Goal: Transaction & Acquisition: Purchase product/service

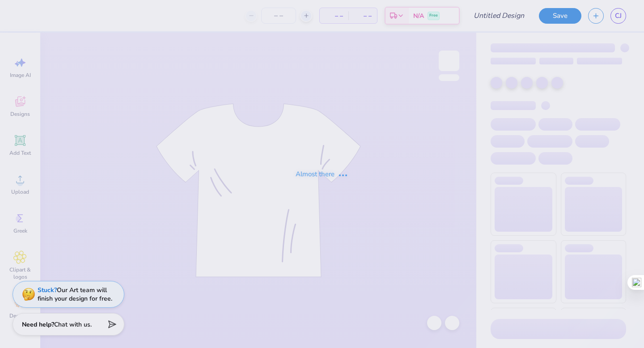
type input "ucsb sailing"
type input "12"
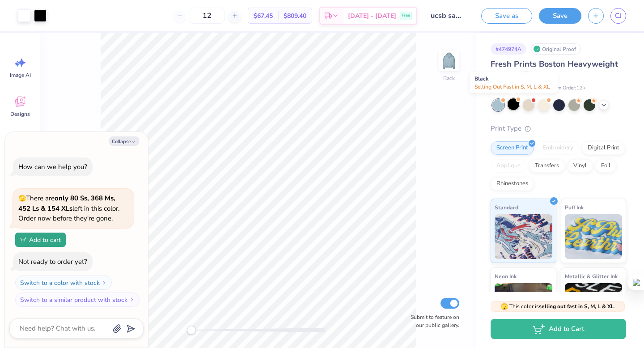
click at [511, 104] on div at bounding box center [513, 104] width 12 height 12
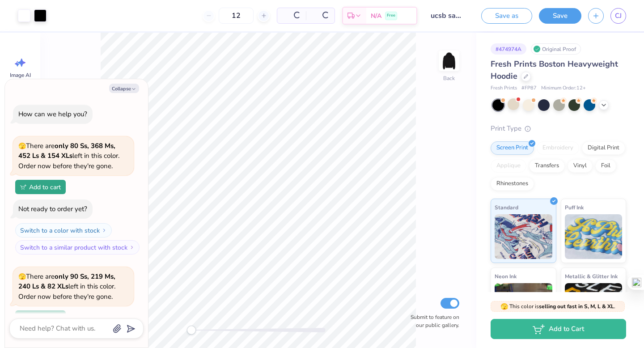
scroll to position [78, 0]
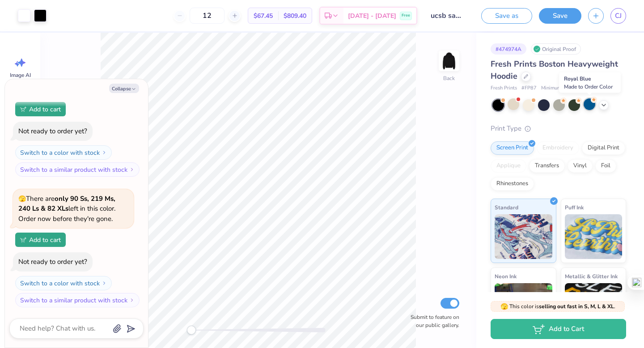
click at [589, 106] on div at bounding box center [589, 104] width 12 height 12
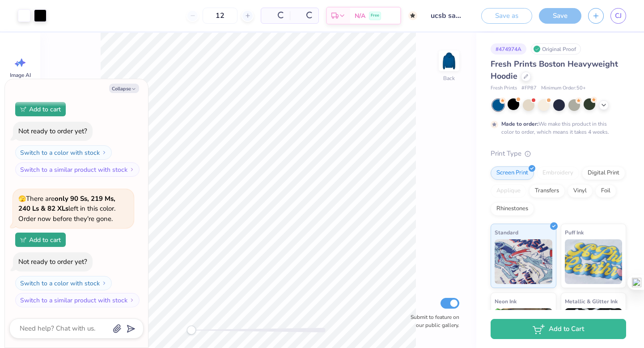
type textarea "x"
type input "50"
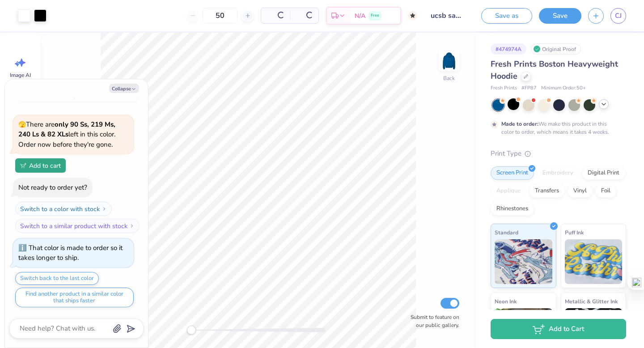
click at [604, 105] on icon at bounding box center [603, 104] width 7 height 7
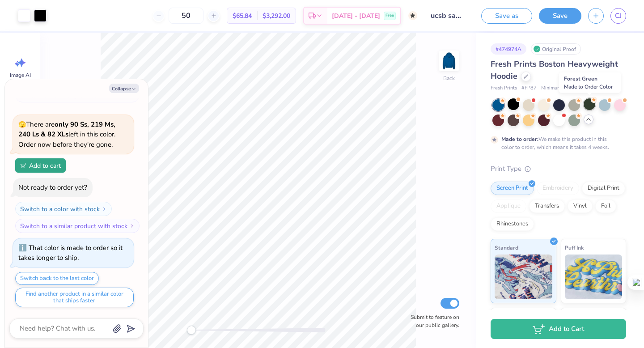
click at [591, 104] on div at bounding box center [589, 104] width 12 height 12
click at [602, 103] on div at bounding box center [604, 104] width 12 height 12
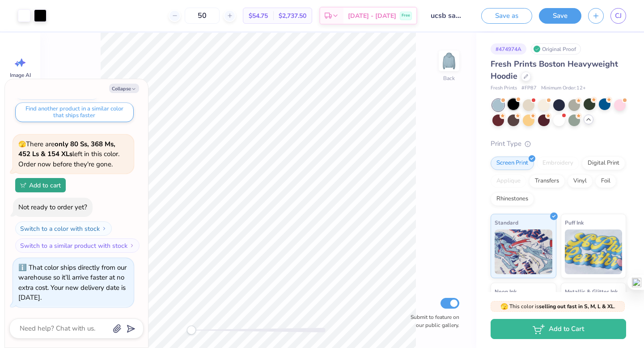
click at [511, 105] on div at bounding box center [513, 104] width 12 height 12
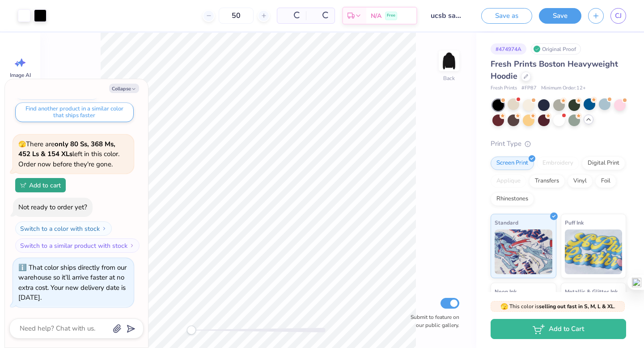
scroll to position [467, 0]
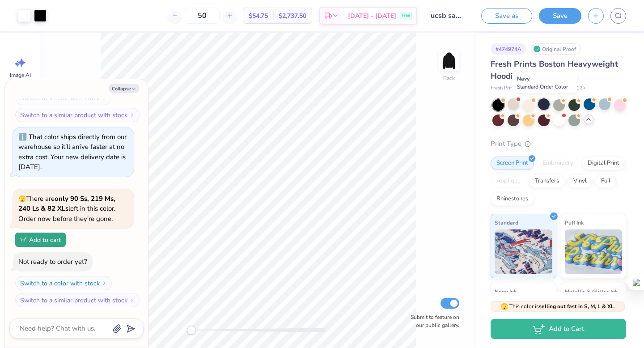
click at [541, 103] on div at bounding box center [544, 104] width 12 height 12
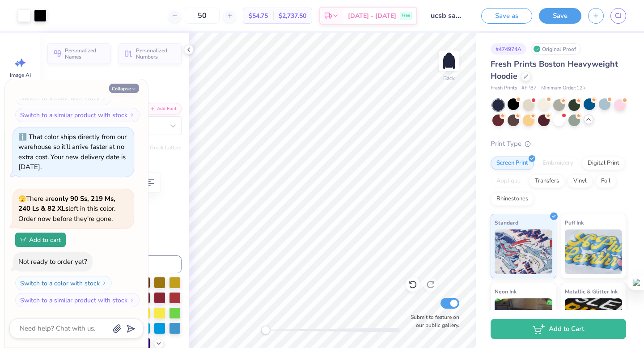
click at [126, 90] on button "Collapse" at bounding box center [124, 88] width 30 height 9
type textarea "x"
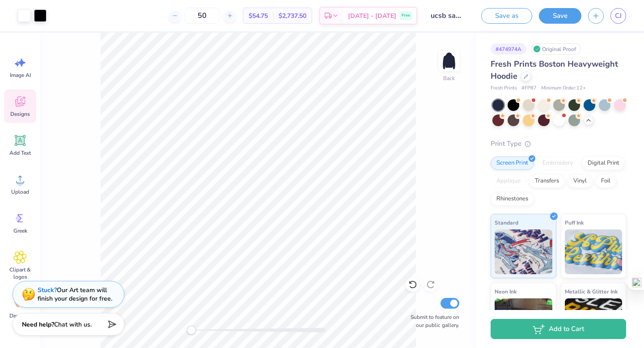
click at [21, 98] on icon at bounding box center [19, 101] width 13 height 13
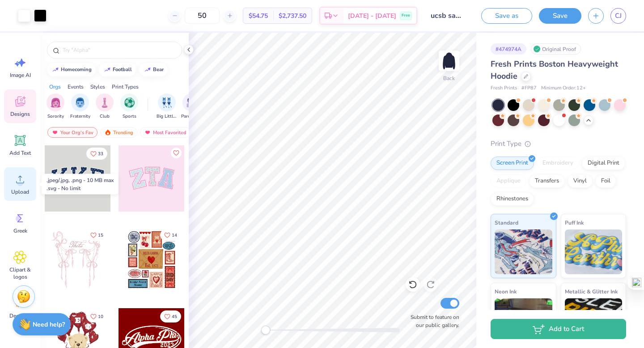
click at [17, 180] on icon at bounding box center [19, 179] width 13 height 13
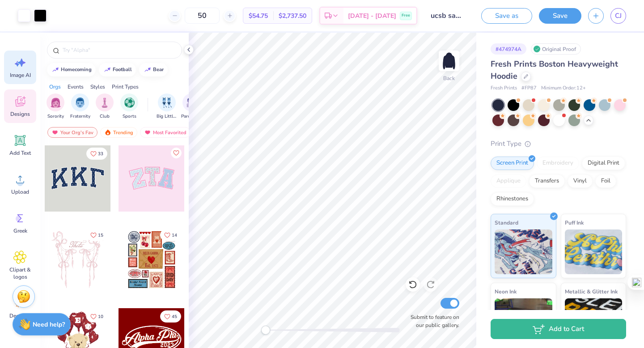
click at [17, 63] on icon at bounding box center [17, 63] width 5 height 5
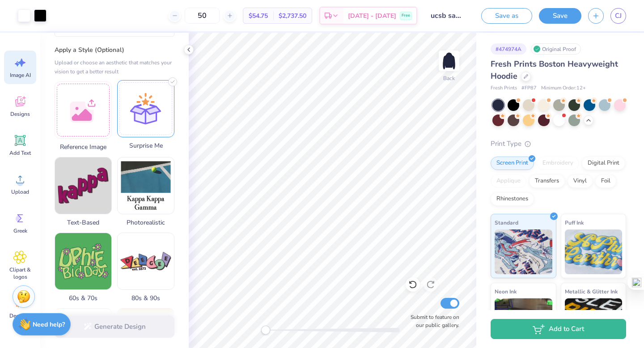
scroll to position [95, 0]
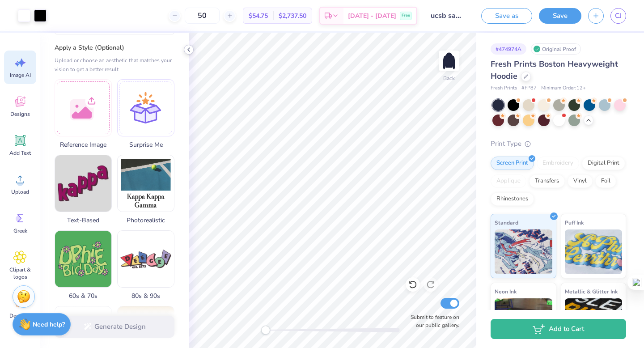
click at [189, 50] on polyline at bounding box center [189, 50] width 2 height 4
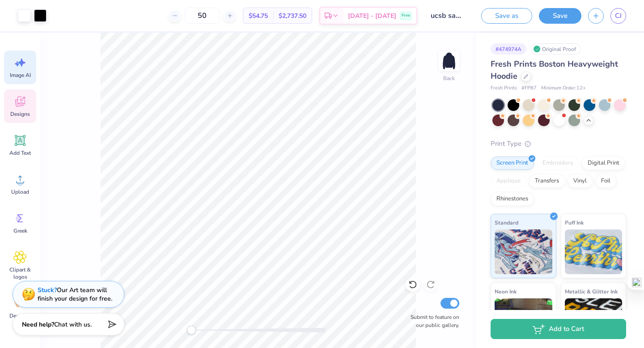
click at [21, 101] on icon at bounding box center [19, 101] width 13 height 13
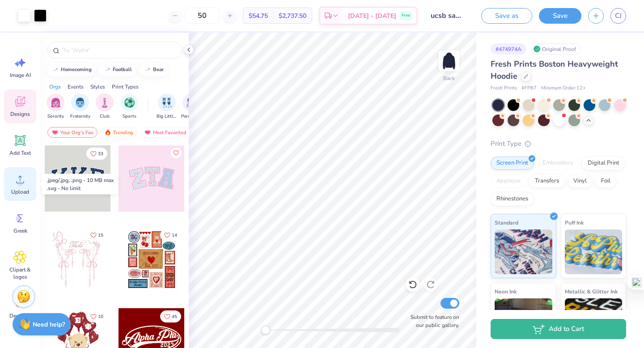
click at [22, 182] on circle at bounding box center [20, 183] width 6 height 6
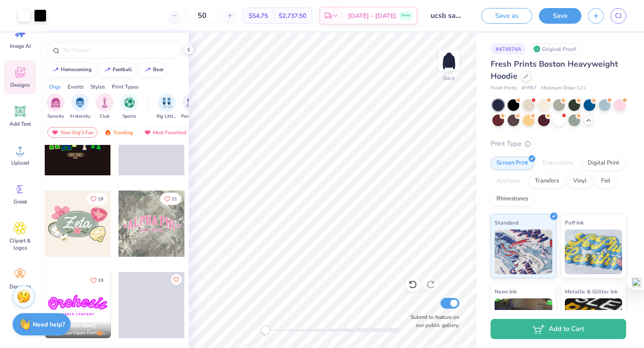
scroll to position [0, 0]
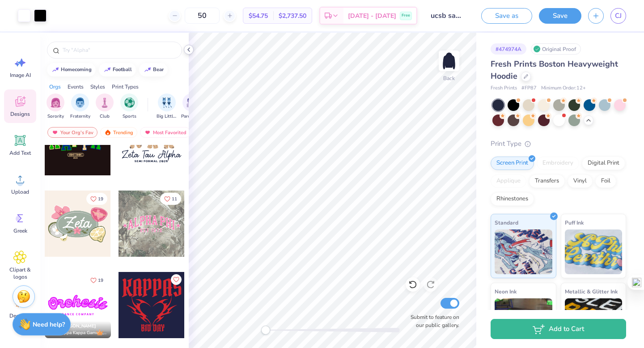
click at [186, 50] on icon at bounding box center [188, 49] width 7 height 7
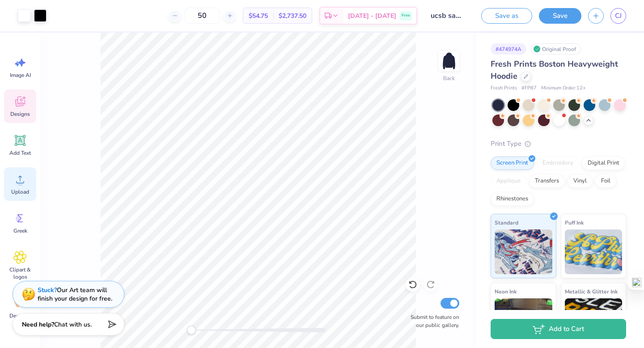
click at [17, 175] on icon at bounding box center [19, 179] width 13 height 13
click at [23, 183] on icon at bounding box center [19, 179] width 13 height 13
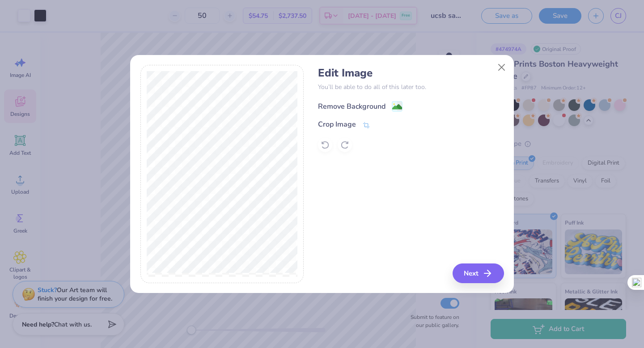
click at [400, 107] on image at bounding box center [397, 107] width 10 height 10
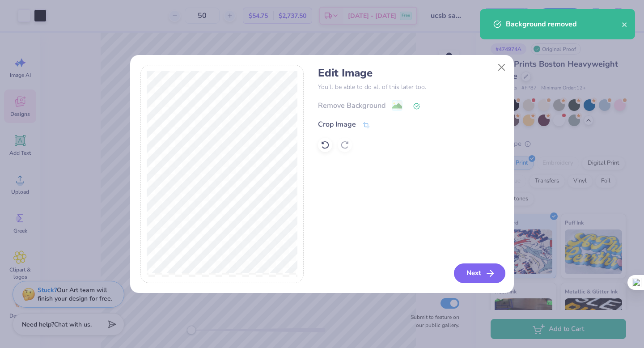
click at [473, 271] on button "Next" at bounding box center [479, 273] width 51 height 20
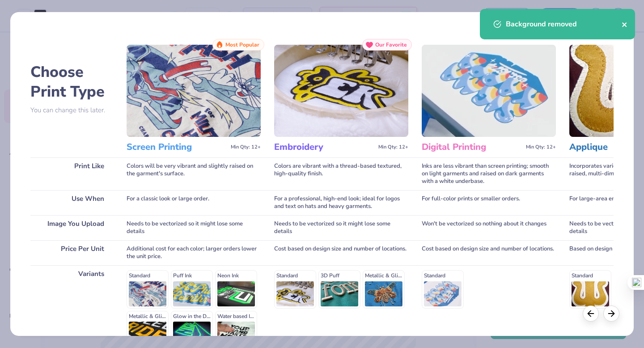
click at [626, 25] on icon "close" at bounding box center [624, 24] width 6 height 7
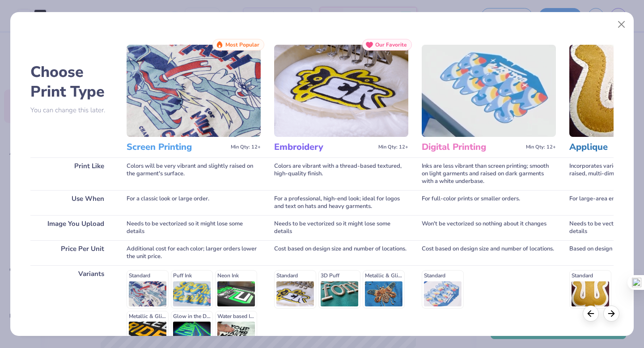
click at [317, 83] on img at bounding box center [341, 91] width 134 height 92
click at [331, 116] on img at bounding box center [341, 91] width 134 height 92
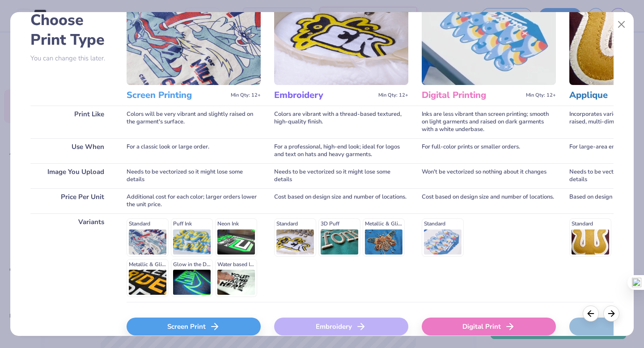
scroll to position [98, 0]
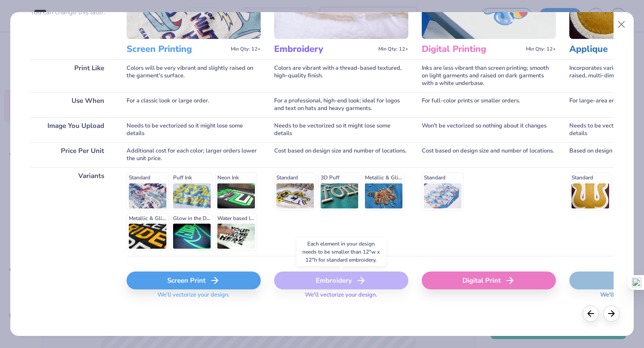
click at [339, 285] on div "Embroidery" at bounding box center [341, 280] width 134 height 18
click at [349, 279] on div "Embroidery" at bounding box center [341, 280] width 134 height 18
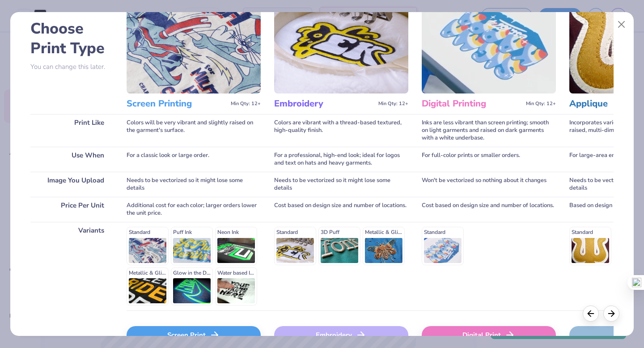
scroll to position [0, 0]
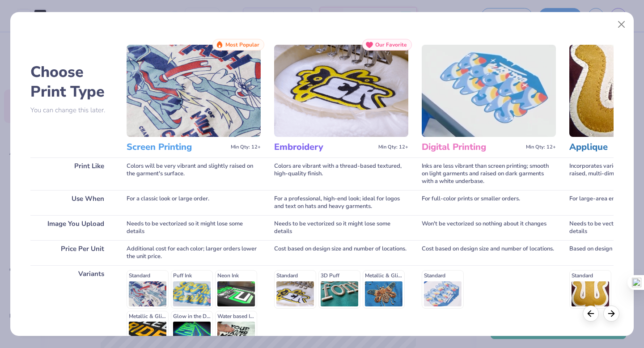
click at [393, 46] on span "Our Favorite" at bounding box center [391, 45] width 32 height 6
click at [301, 150] on h3 "Embroidery" at bounding box center [324, 147] width 101 height 12
click at [613, 308] on icon at bounding box center [611, 312] width 10 height 10
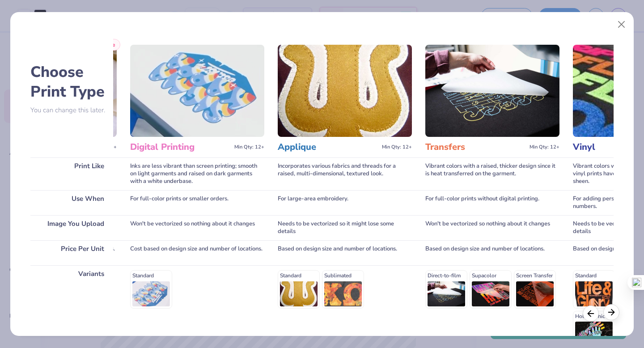
click at [613, 308] on icon at bounding box center [611, 312] width 10 height 10
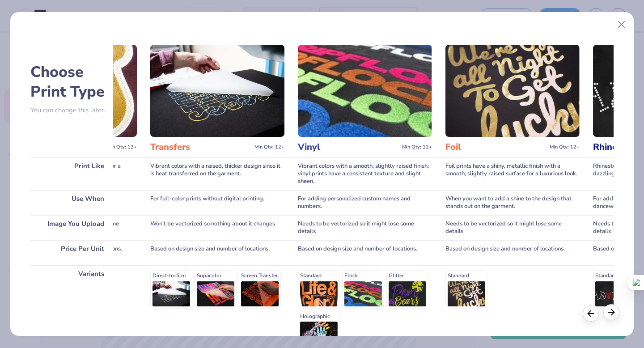
scroll to position [0, 583]
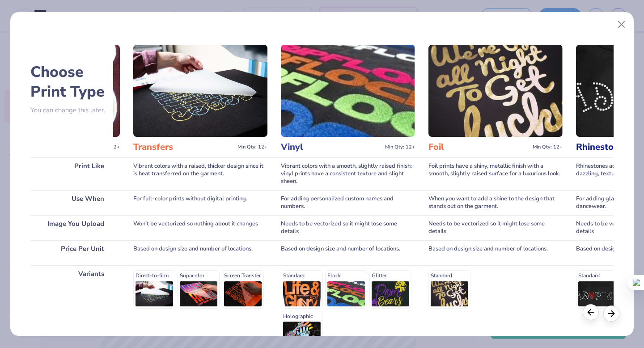
click at [588, 311] on polyline at bounding box center [589, 312] width 3 height 6
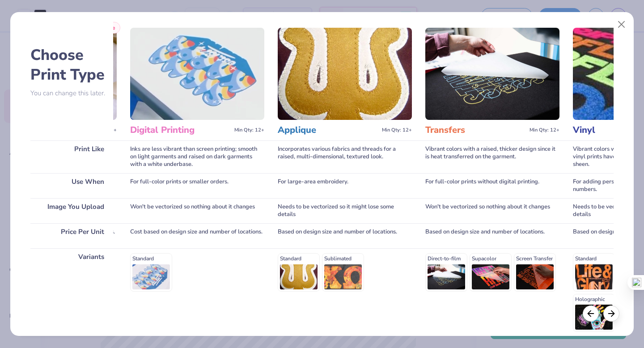
scroll to position [18, 0]
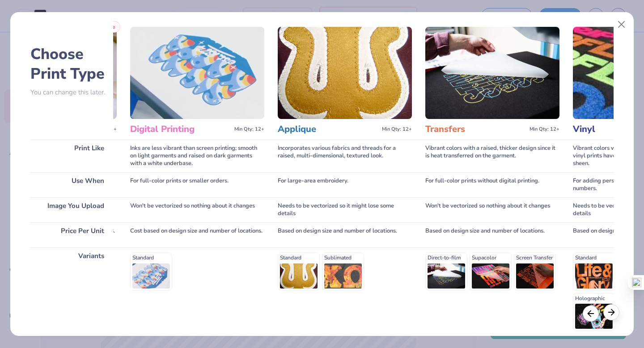
click at [610, 316] on icon at bounding box center [611, 312] width 10 height 10
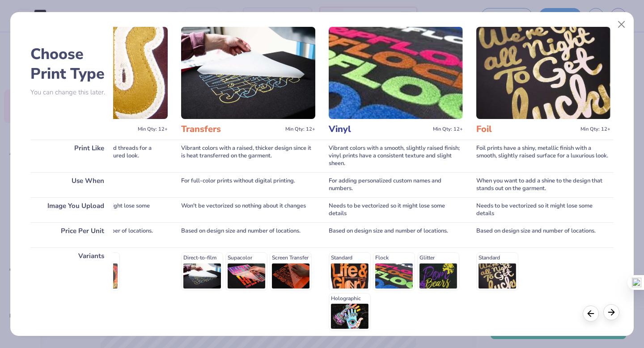
scroll to position [0, 583]
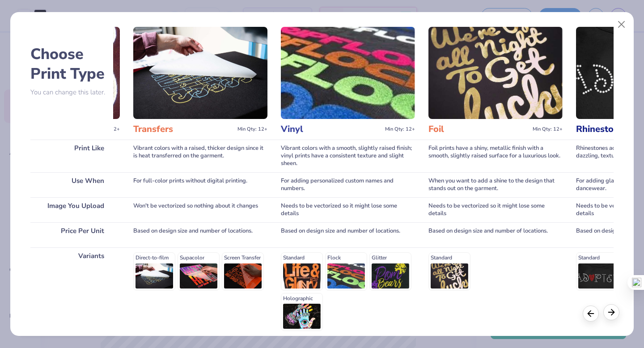
click at [610, 316] on icon at bounding box center [611, 312] width 10 height 10
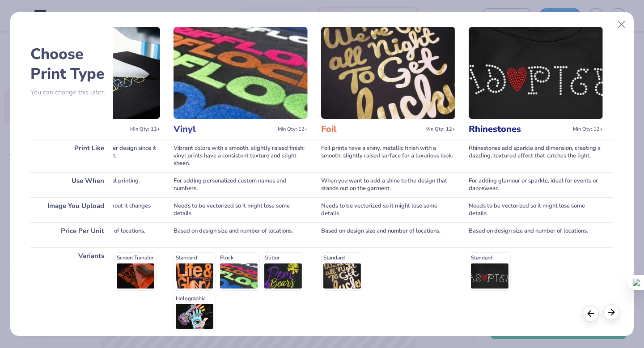
scroll to position [0, 693]
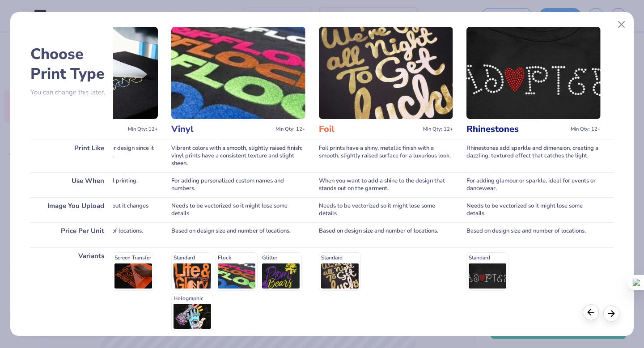
click at [594, 313] on icon at bounding box center [590, 312] width 10 height 10
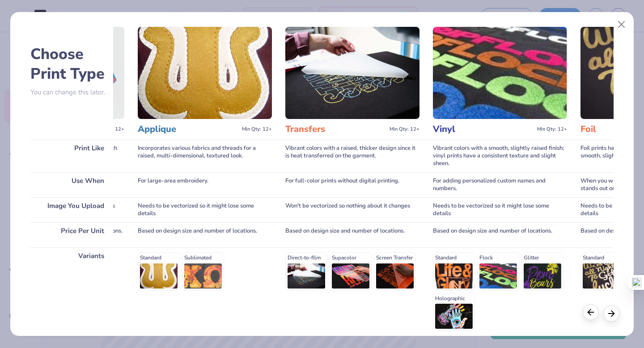
click at [594, 313] on icon at bounding box center [590, 312] width 10 height 10
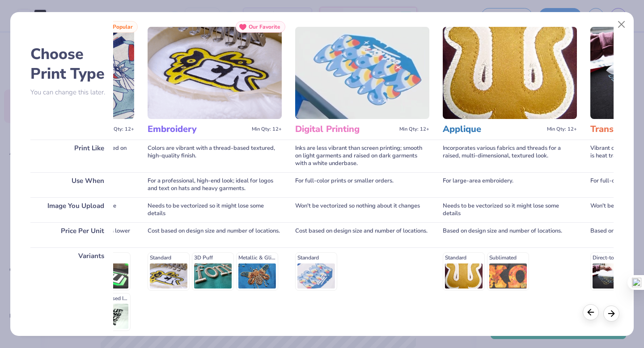
click at [594, 313] on icon at bounding box center [590, 312] width 10 height 10
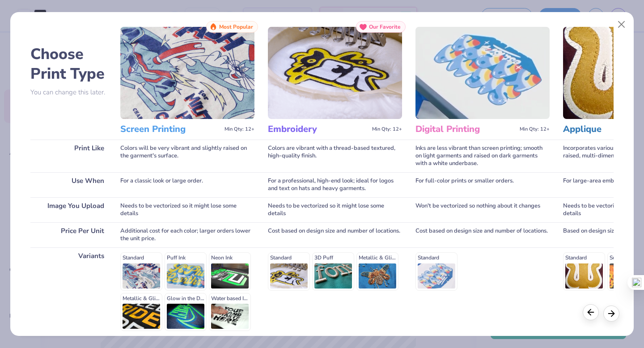
scroll to position [0, 0]
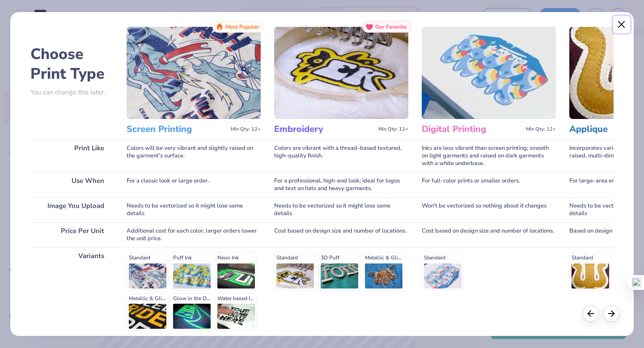
click at [625, 25] on button "Close" at bounding box center [621, 24] width 17 height 17
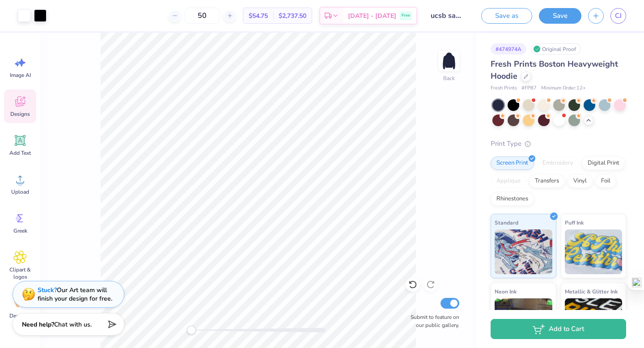
click at [550, 161] on div "Embroidery" at bounding box center [557, 162] width 42 height 13
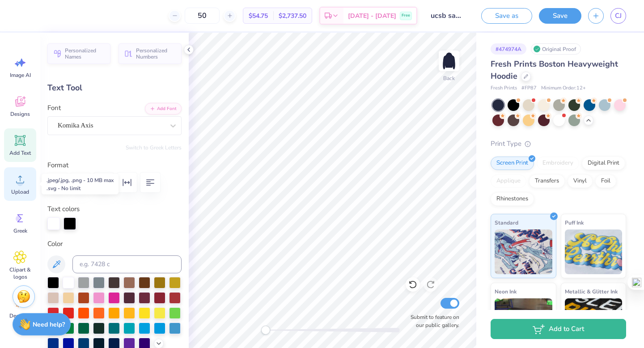
click at [24, 184] on icon at bounding box center [19, 179] width 13 height 13
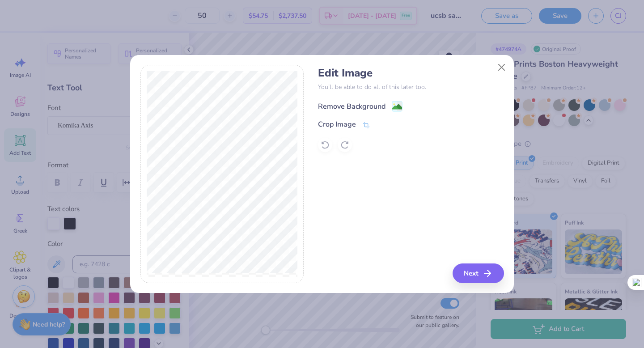
click at [396, 109] on image at bounding box center [397, 107] width 10 height 10
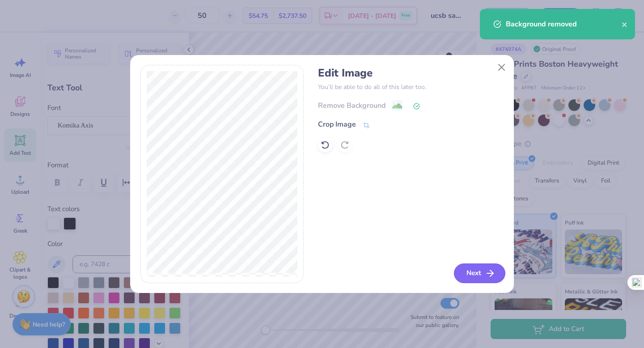
click at [484, 274] on icon "button" at bounding box center [489, 273] width 11 height 11
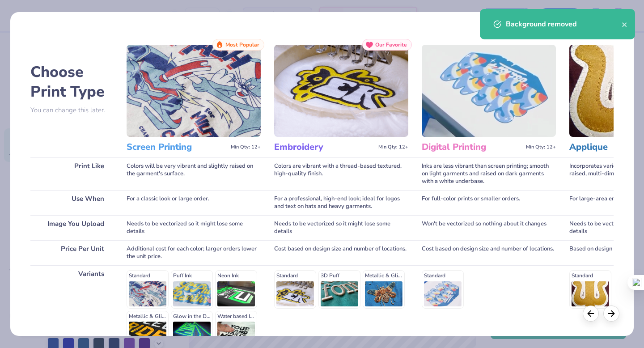
click at [296, 148] on h3 "Embroidery" at bounding box center [324, 147] width 101 height 12
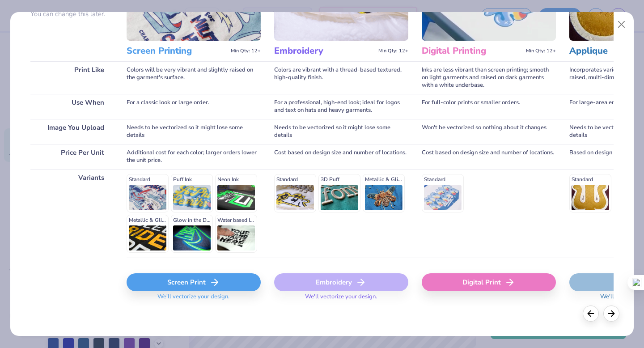
scroll to position [98, 0]
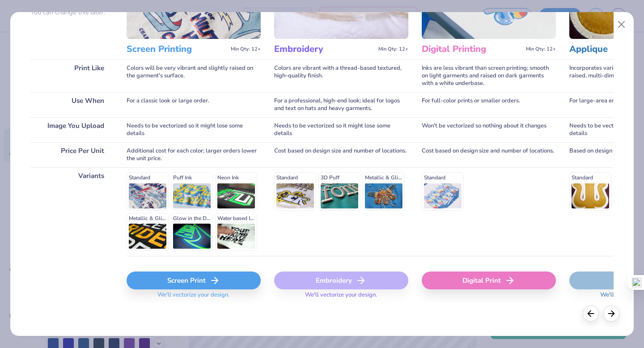
click at [327, 191] on div "Standard 3D Puff Metallic & Glitter" at bounding box center [341, 191] width 134 height 38
click at [286, 173] on div "Standard 3D Puff Metallic & Glitter" at bounding box center [341, 191] width 134 height 38
click at [313, 286] on div "Embroidery" at bounding box center [341, 280] width 134 height 18
click at [342, 252] on div "Standard 3D Puff Metallic & Glitter" at bounding box center [341, 211] width 134 height 88
click at [183, 285] on div "Screen Print" at bounding box center [193, 280] width 134 height 18
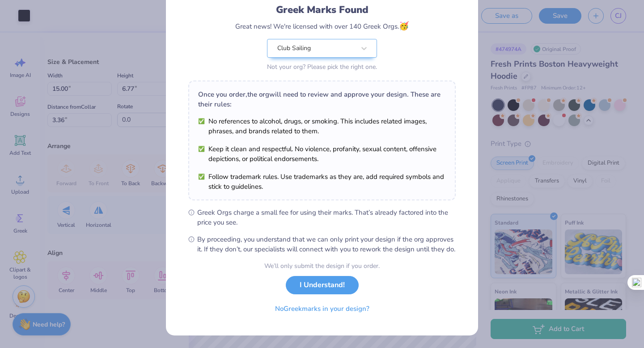
scroll to position [71, 0]
click at [347, 39] on div "Club Sailing" at bounding box center [322, 48] width 110 height 19
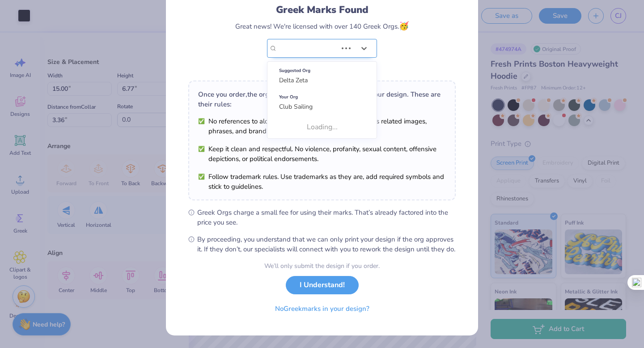
scroll to position [0, 0]
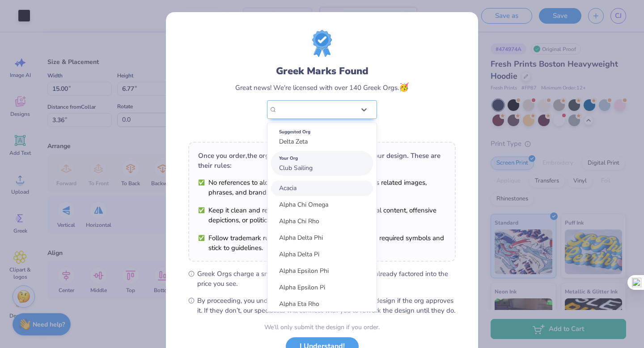
click at [333, 168] on div "Your Org Club Sailing" at bounding box center [322, 163] width 102 height 25
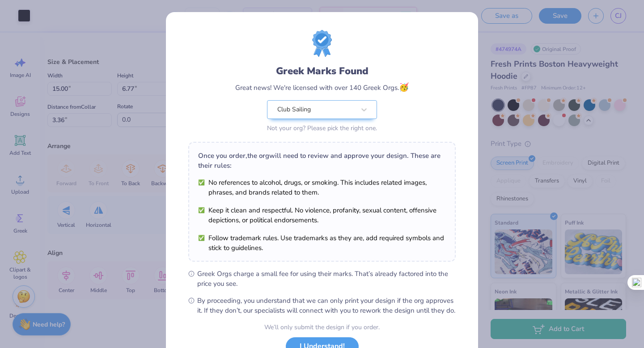
scroll to position [71, 0]
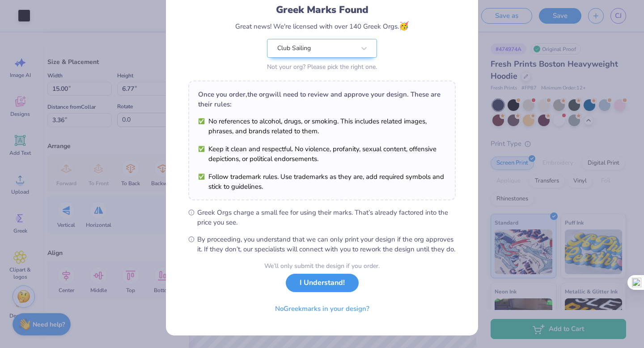
click at [324, 289] on button "I Understand!" at bounding box center [322, 283] width 73 height 18
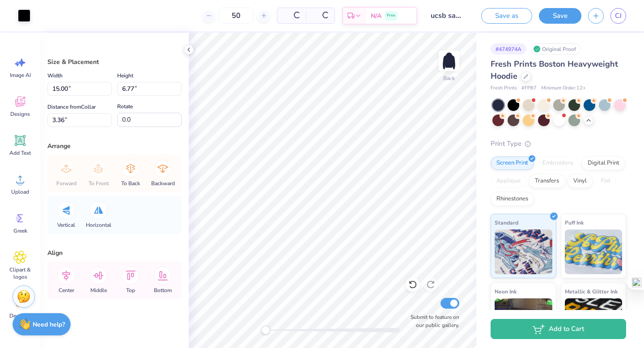
scroll to position [0, 0]
type input "7.68"
type input "3.47"
type input "6.67"
click at [558, 120] on div at bounding box center [559, 120] width 12 height 12
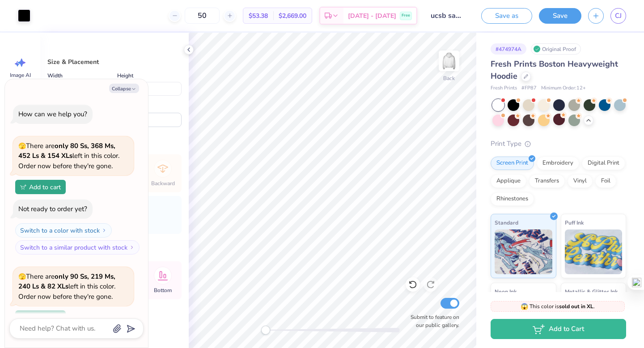
scroll to position [618, 0]
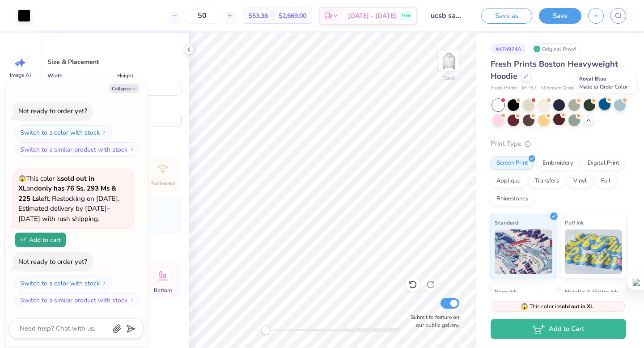
click at [602, 102] on div at bounding box center [604, 104] width 12 height 12
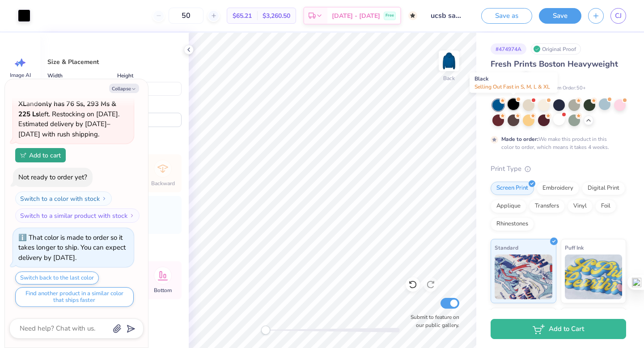
click at [514, 105] on div at bounding box center [513, 104] width 12 height 12
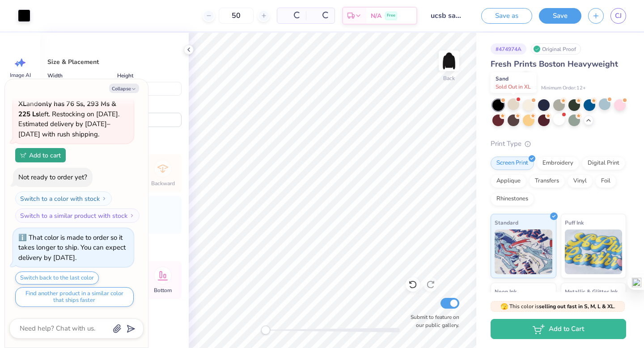
scroll to position [888, 0]
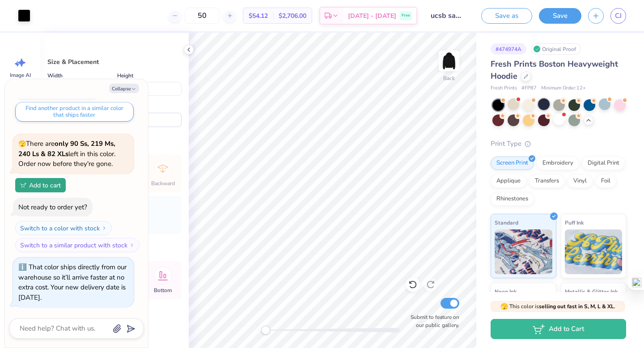
click at [546, 107] on div at bounding box center [544, 104] width 12 height 12
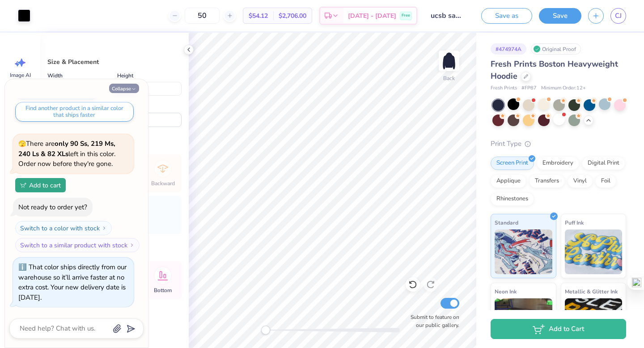
click at [130, 87] on button "Collapse" at bounding box center [124, 88] width 30 height 9
type textarea "x"
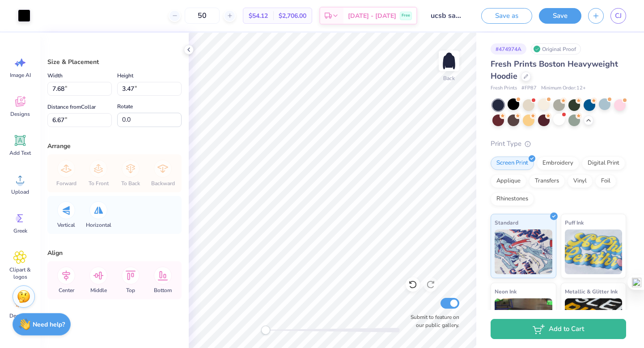
scroll to position [0, 0]
click at [17, 254] on icon at bounding box center [19, 256] width 13 height 13
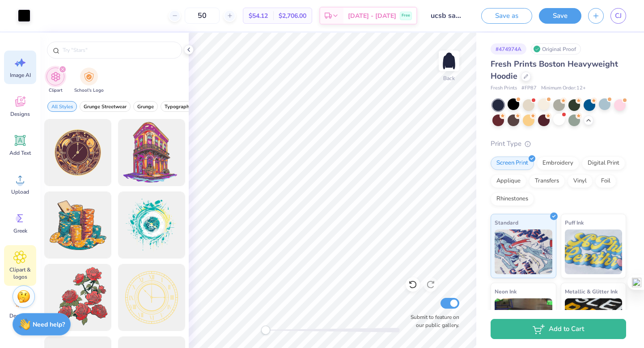
click at [21, 70] on div "Image AI" at bounding box center [20, 67] width 32 height 34
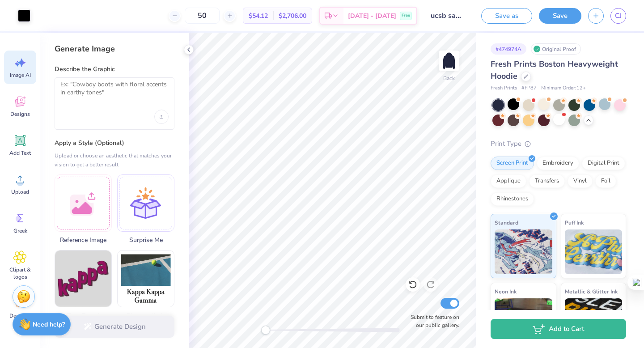
click at [107, 106] on div at bounding box center [115, 103] width 120 height 52
click at [97, 88] on textarea at bounding box center [114, 91] width 108 height 22
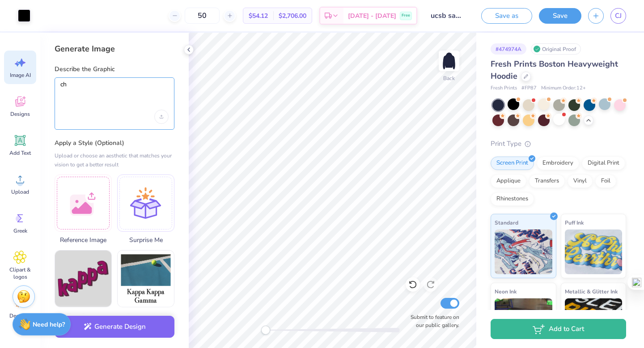
type textarea "c"
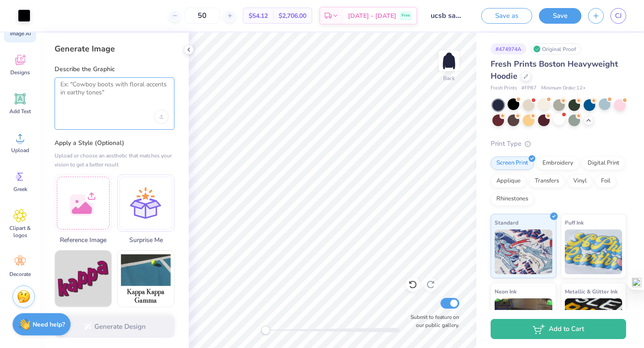
scroll to position [44, 0]
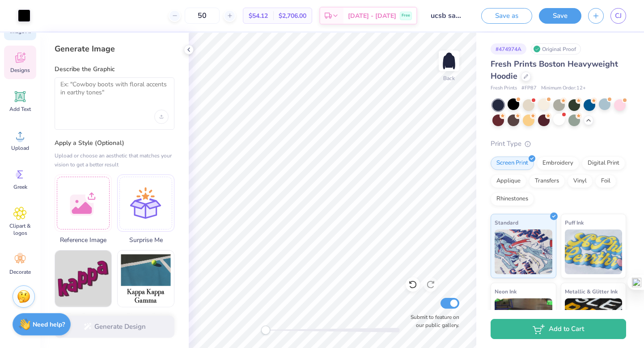
click at [19, 62] on icon at bounding box center [20, 58] width 10 height 10
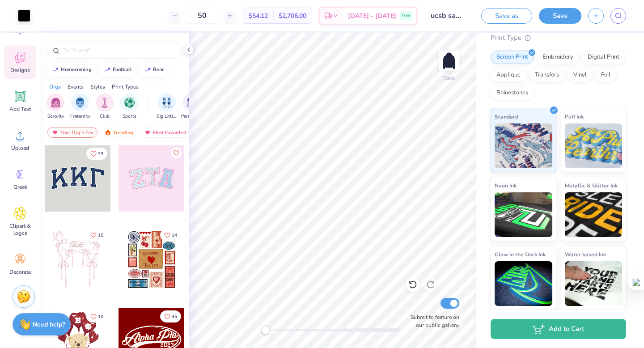
scroll to position [0, 0]
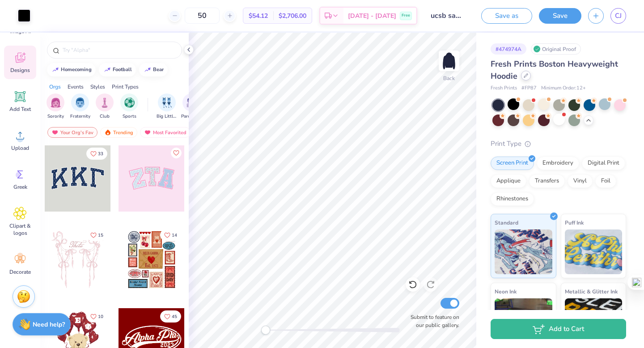
click at [525, 76] on icon at bounding box center [525, 75] width 4 height 4
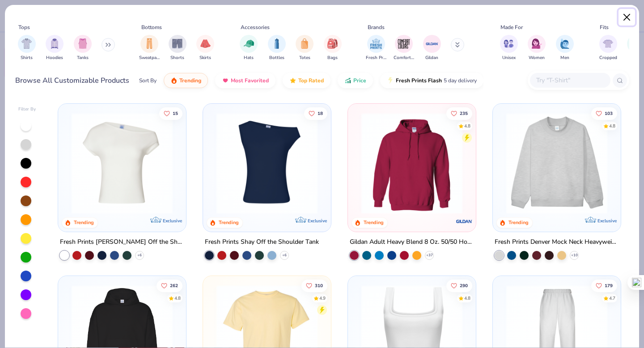
click at [631, 16] on button "Close" at bounding box center [626, 17] width 17 height 17
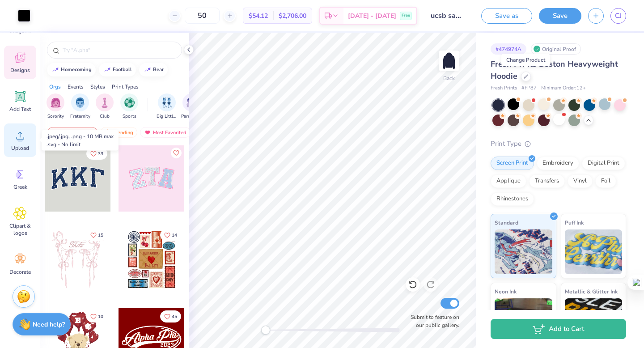
click at [16, 143] on div "Upload" at bounding box center [20, 140] width 32 height 34
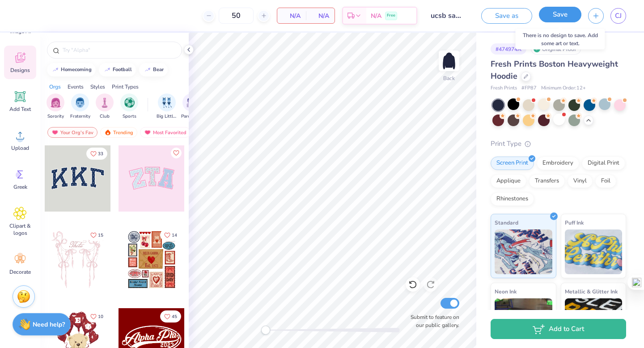
click at [560, 9] on button "Save" at bounding box center [560, 15] width 42 height 16
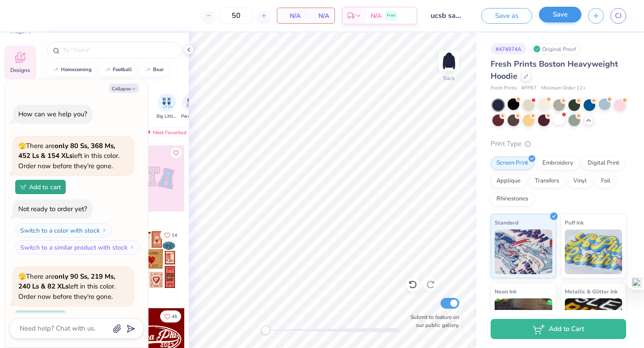
scroll to position [945, 0]
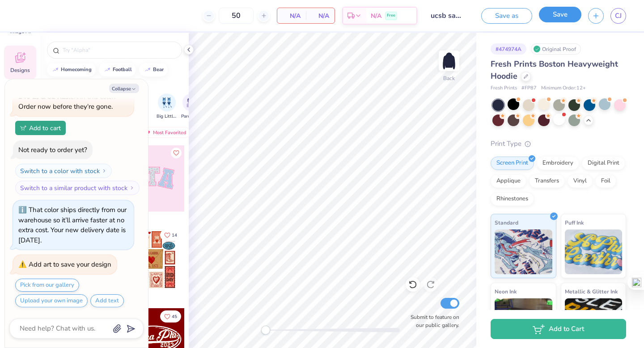
click at [544, 11] on button "Save" at bounding box center [560, 15] width 42 height 16
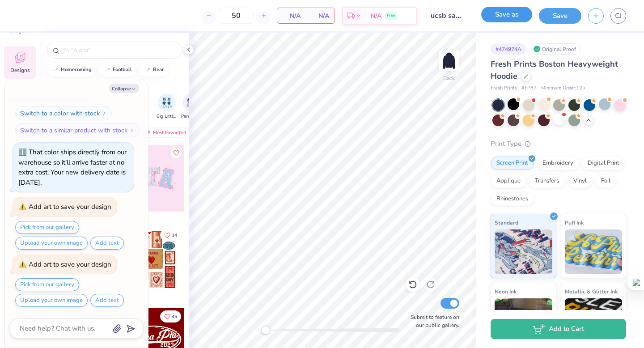
click at [517, 18] on button "Save as" at bounding box center [506, 15] width 51 height 16
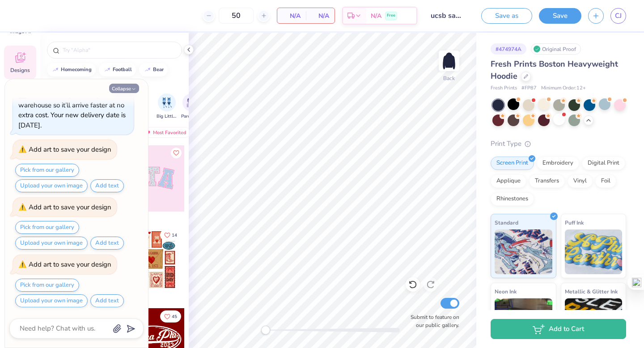
click at [133, 91] on icon "button" at bounding box center [133, 88] width 5 height 5
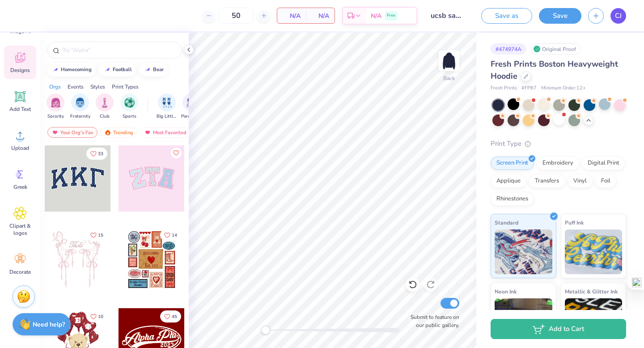
click at [615, 16] on span "CJ" at bounding box center [617, 16] width 7 height 10
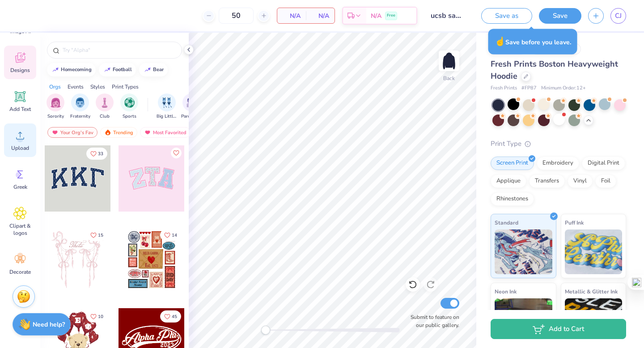
click at [20, 140] on circle at bounding box center [20, 139] width 6 height 6
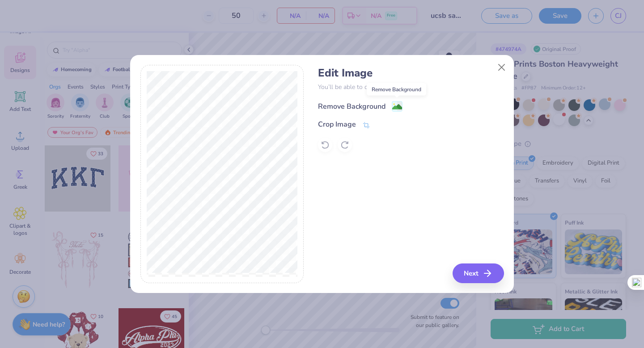
click at [394, 108] on image at bounding box center [397, 107] width 10 height 10
click at [398, 206] on div "Edit Image You’ll be able to do all of this later too. Remove Background Crop I…" at bounding box center [410, 174] width 185 height 218
click at [399, 142] on div at bounding box center [410, 145] width 185 height 14
drag, startPoint x: 411, startPoint y: 68, endPoint x: 410, endPoint y: 94, distance: 26.4
click at [410, 94] on div "Edit Image You’ll be able to do all of this later too. Remove Background Crop I…" at bounding box center [410, 109] width 185 height 85
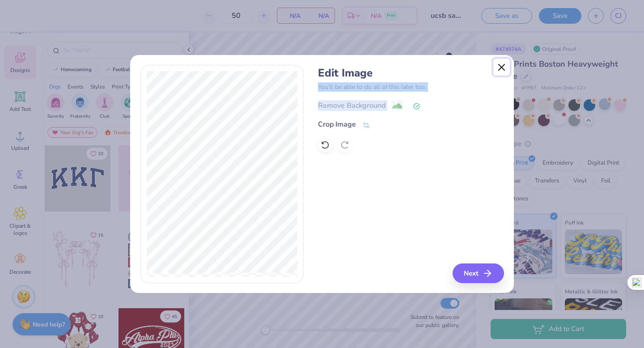
click at [501, 64] on button "Close" at bounding box center [501, 67] width 17 height 17
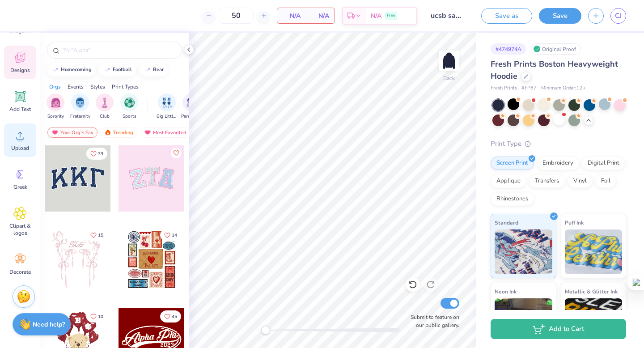
click at [25, 133] on icon at bounding box center [19, 135] width 13 height 13
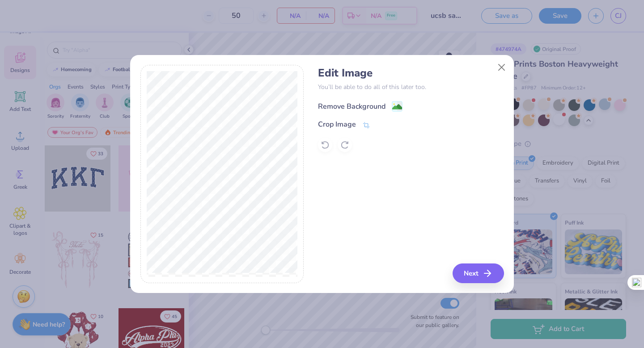
click at [395, 105] on image at bounding box center [397, 107] width 10 height 10
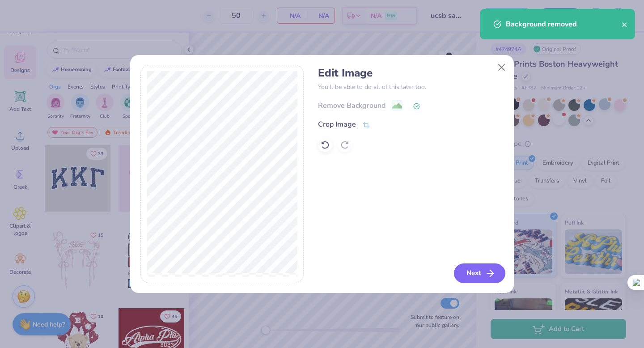
click at [480, 273] on button "Next" at bounding box center [479, 273] width 51 height 20
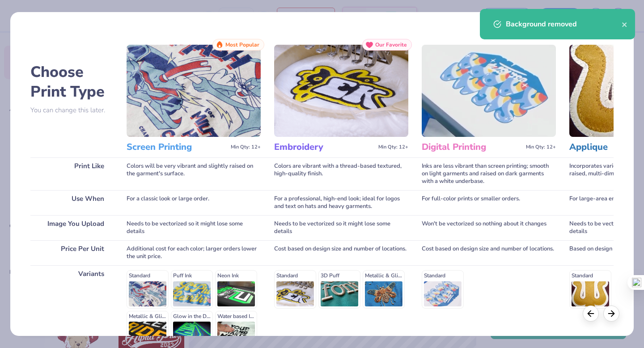
scroll to position [98, 0]
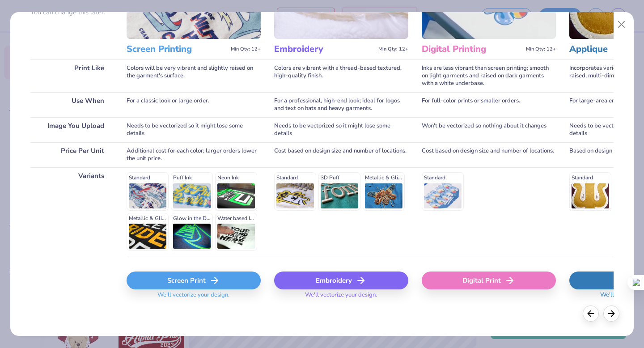
click at [319, 286] on div "Embroidery" at bounding box center [341, 280] width 134 height 18
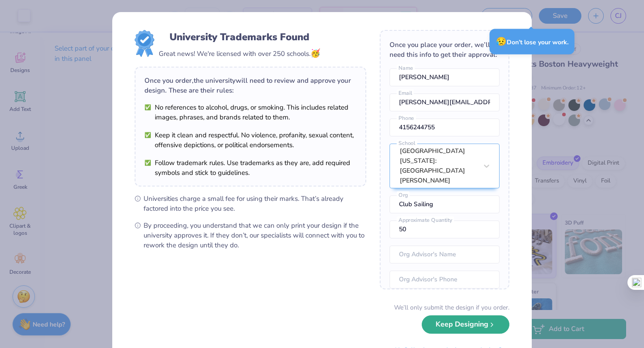
click at [455, 328] on button "Keep Designing" at bounding box center [465, 324] width 88 height 18
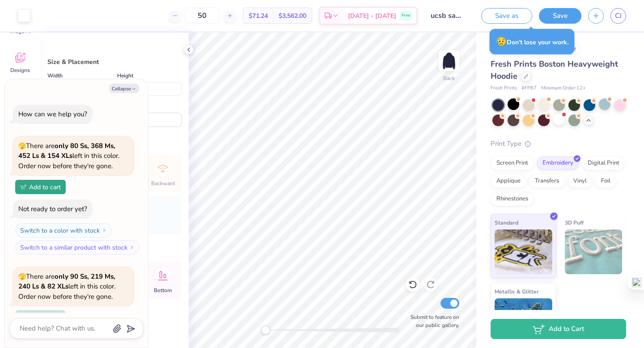
type textarea "x"
type input "3.00"
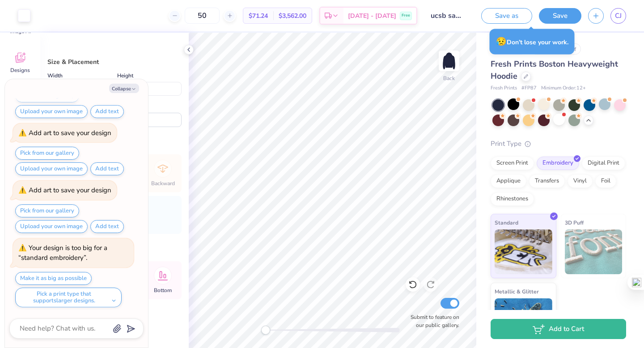
type textarea "x"
type input "7.10"
type input "3.20"
type textarea "x"
type input "4.04"
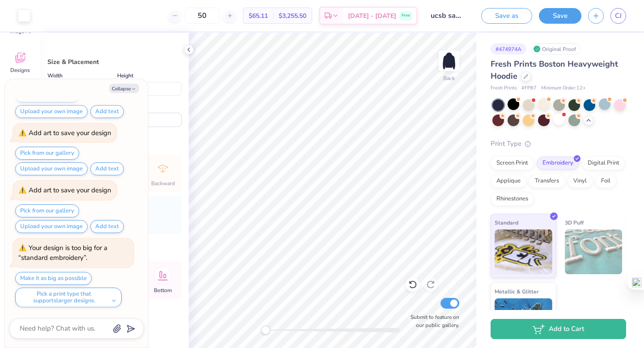
type textarea "x"
type input "6.89"
type input "3.11"
type input "3.00"
type textarea "x"
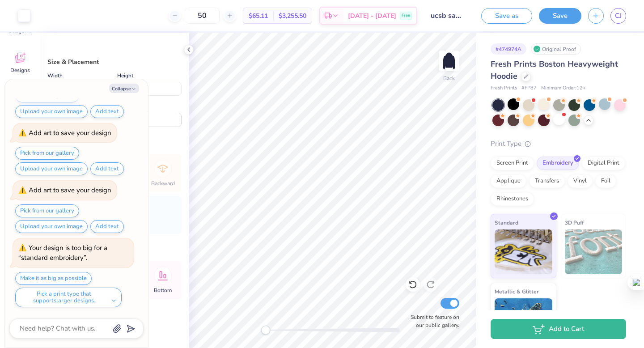
type input "5.65"
type input "2.55"
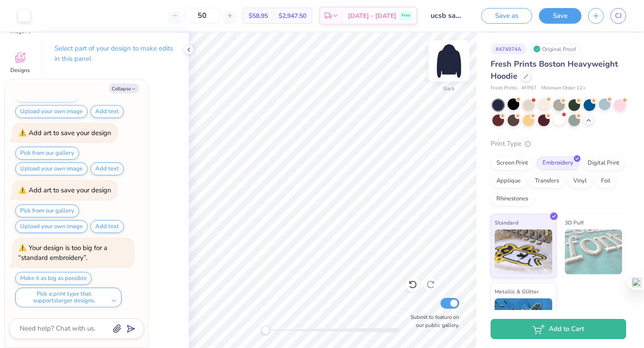
click at [453, 59] on img at bounding box center [449, 61] width 36 height 36
click at [164, 67] on div "Select part of your design to make edits in this panel" at bounding box center [114, 57] width 148 height 49
click at [127, 85] on button "Collapse" at bounding box center [124, 88] width 30 height 9
type textarea "x"
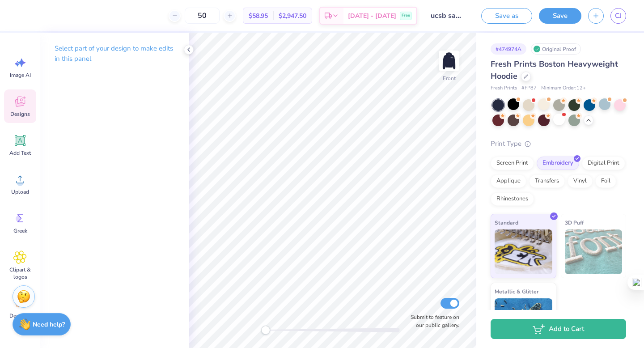
click at [20, 101] on icon at bounding box center [19, 101] width 13 height 13
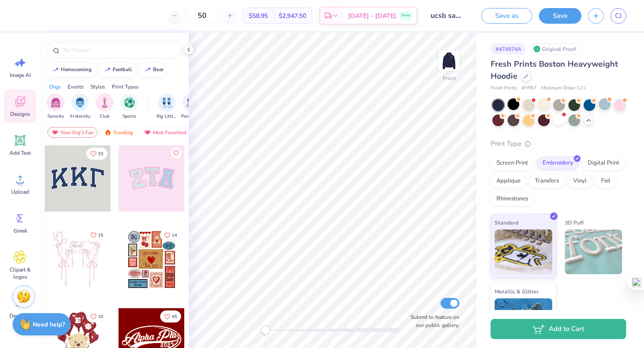
click at [74, 88] on div "Events" at bounding box center [75, 87] width 16 height 8
click at [54, 86] on div "Orgs" at bounding box center [55, 87] width 12 height 8
click at [105, 106] on img "filter for Club" at bounding box center [105, 102] width 10 height 10
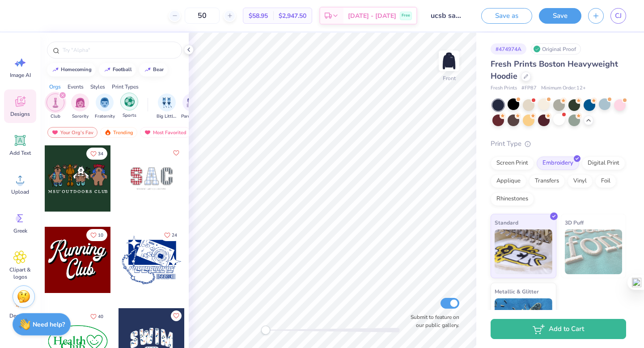
click at [129, 103] on img "filter for Sports" at bounding box center [129, 102] width 10 height 10
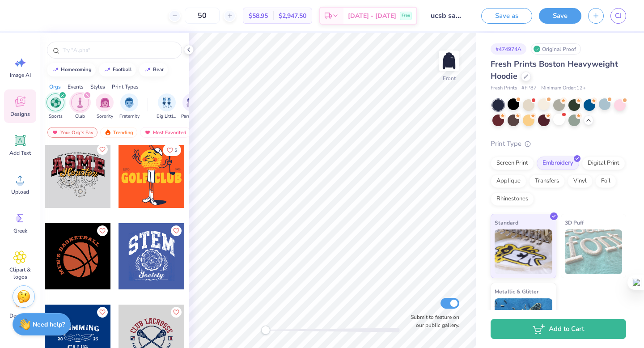
scroll to position [492, 0]
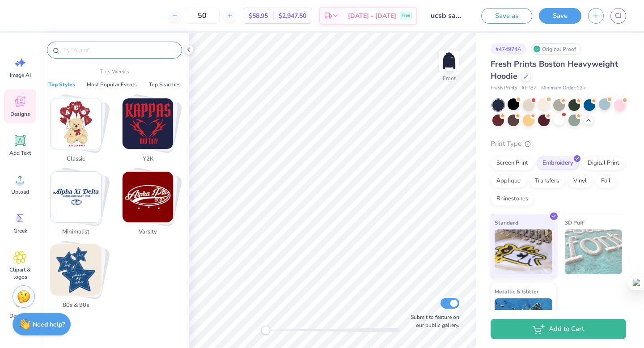
click at [93, 47] on input "text" at bounding box center [119, 50] width 114 height 9
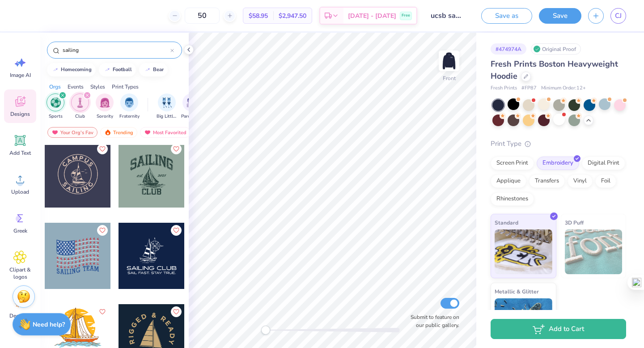
scroll to position [0, 0]
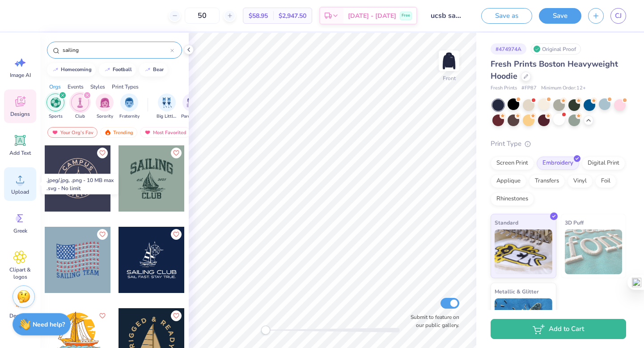
type input "sailing"
click at [21, 182] on circle at bounding box center [20, 183] width 6 height 6
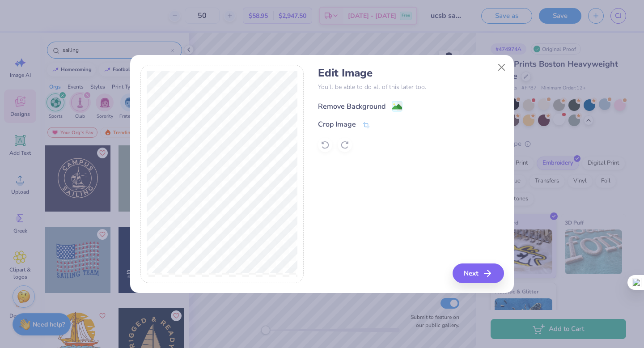
click at [396, 105] on image at bounding box center [397, 107] width 10 height 10
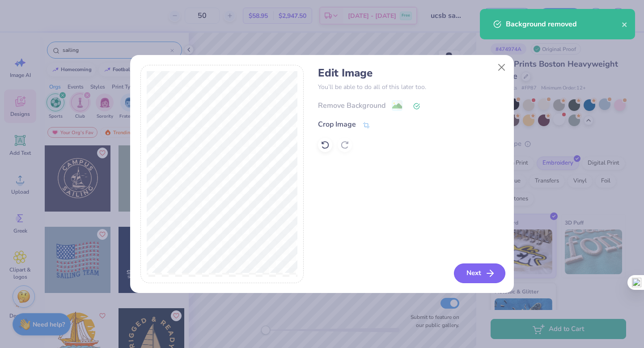
click at [480, 272] on button "Next" at bounding box center [479, 273] width 51 height 20
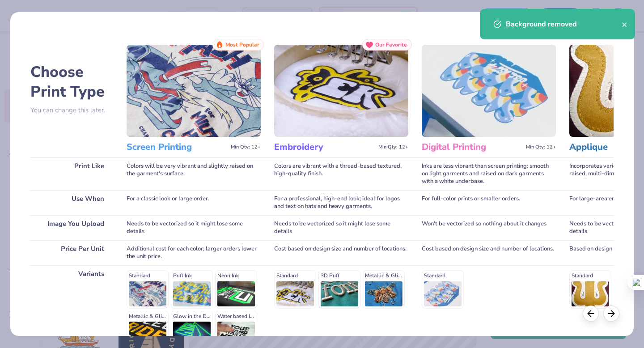
scroll to position [98, 0]
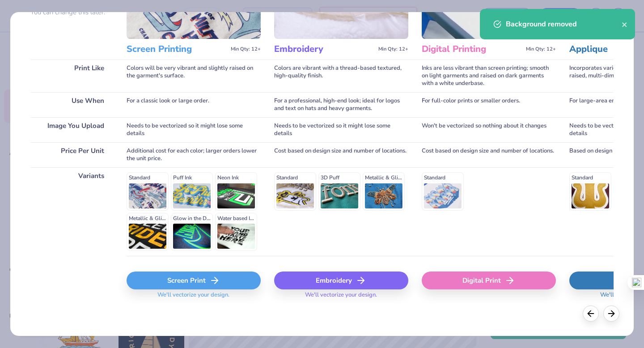
click at [196, 280] on div "Screen Print" at bounding box center [193, 280] width 134 height 18
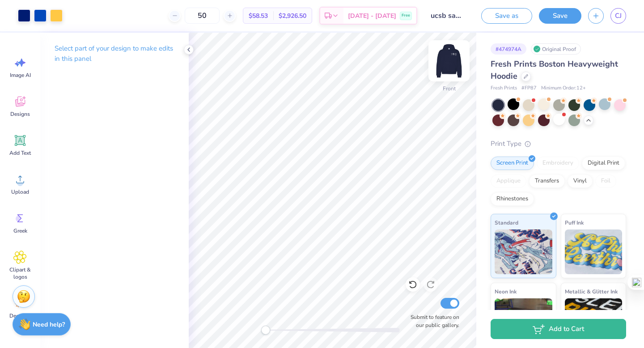
click at [442, 57] on img at bounding box center [449, 61] width 36 height 36
click at [445, 57] on img at bounding box center [449, 61] width 36 height 36
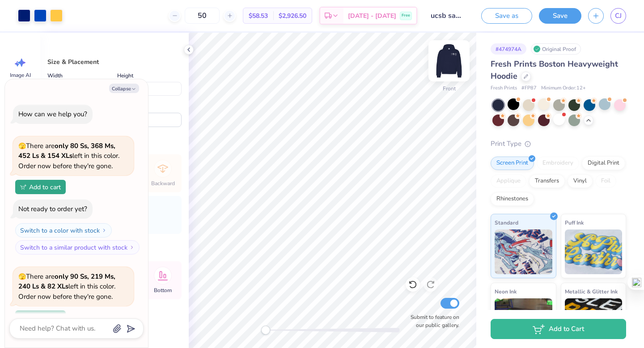
scroll to position [1208, 0]
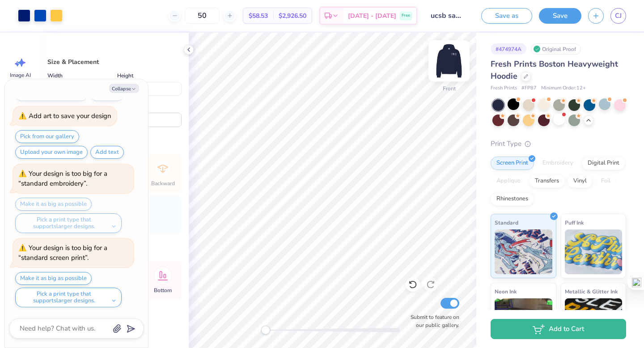
type textarea "x"
type input "6.39"
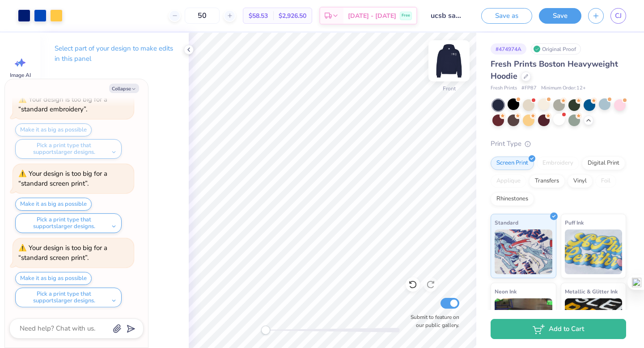
click at [455, 60] on img at bounding box center [449, 61] width 36 height 36
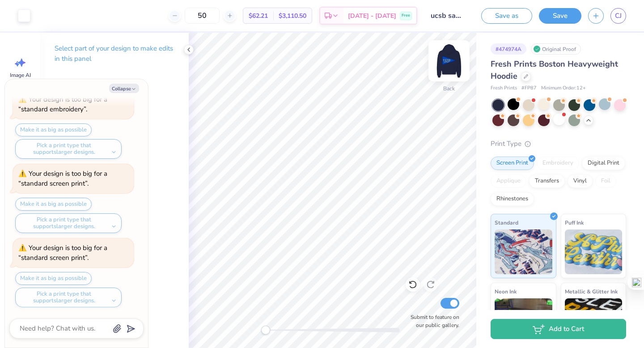
click at [450, 61] on img at bounding box center [449, 61] width 36 height 36
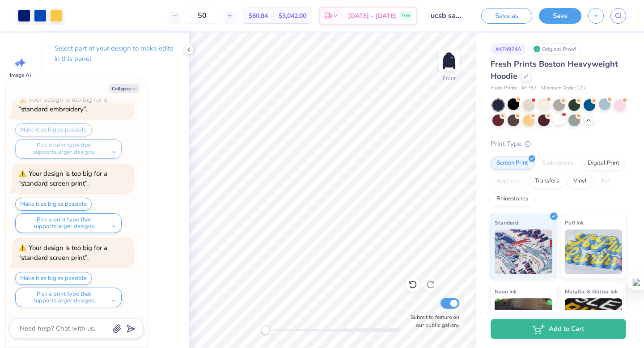
click at [450, 61] on img at bounding box center [449, 61] width 18 height 18
click at [560, 18] on button "Save" at bounding box center [560, 16] width 42 height 16
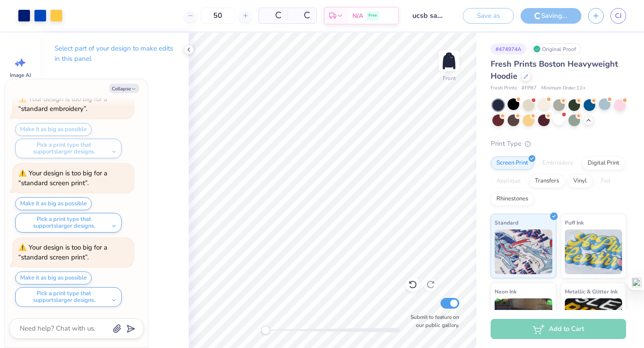
scroll to position [1196, 0]
type textarea "x"
click at [201, 17] on input "50" at bounding box center [183, 16] width 35 height 16
click at [201, 16] on input "50" at bounding box center [183, 16] width 35 height 16
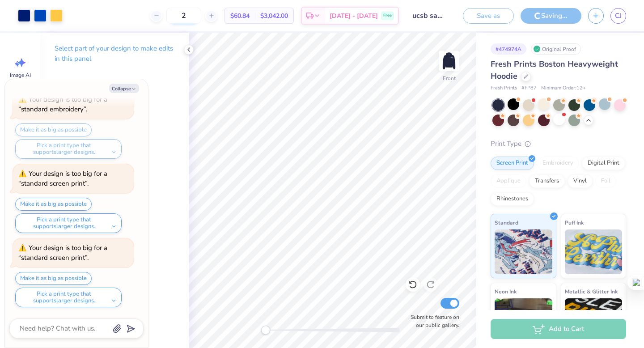
type input "20"
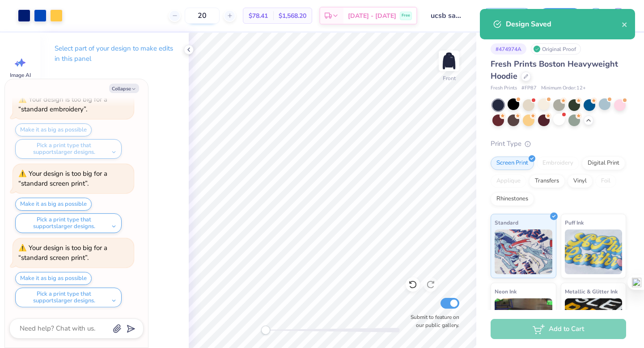
type textarea "x"
type input "50"
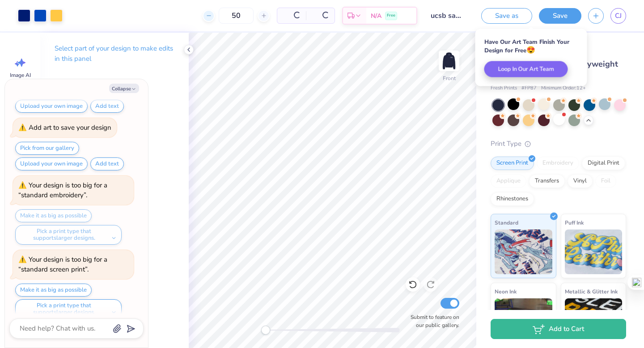
scroll to position [1282, 0]
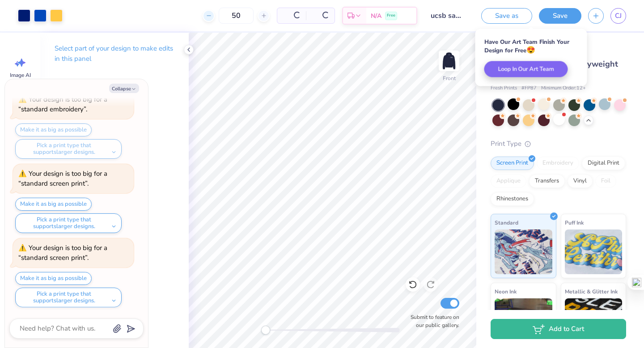
type textarea "x"
click at [219, 17] on input "50" at bounding box center [202, 16] width 35 height 16
click at [215, 14] on input "50" at bounding box center [202, 16] width 35 height 16
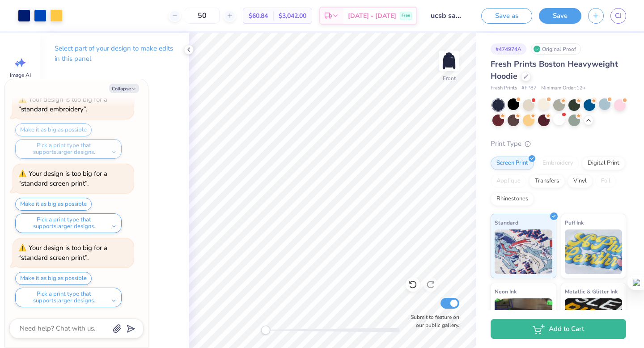
drag, startPoint x: 215, startPoint y: 14, endPoint x: 215, endPoint y: -40, distance: 54.1
click at [215, 0] on html "Art colors 50 $60.84 Per Item $3,042.00 Total Est. Delivery [DATE] - [DATE] Fre…" at bounding box center [322, 174] width 644 height 348
type input "20"
click at [561, 17] on button "Save" at bounding box center [560, 15] width 42 height 16
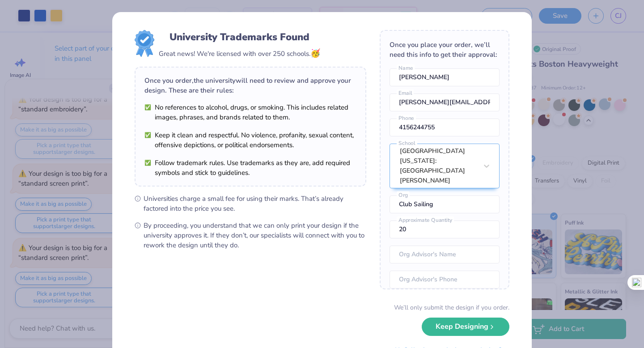
scroll to position [39, 0]
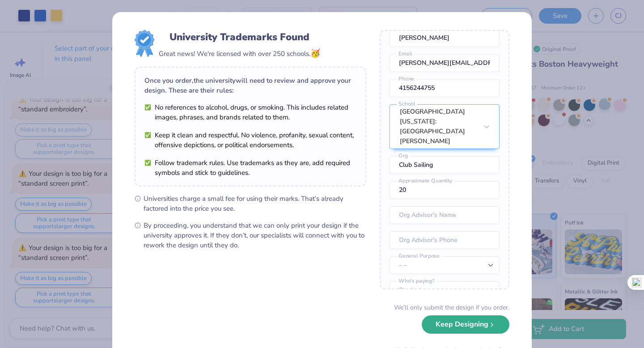
click at [446, 327] on button "Keep Designing" at bounding box center [465, 324] width 88 height 18
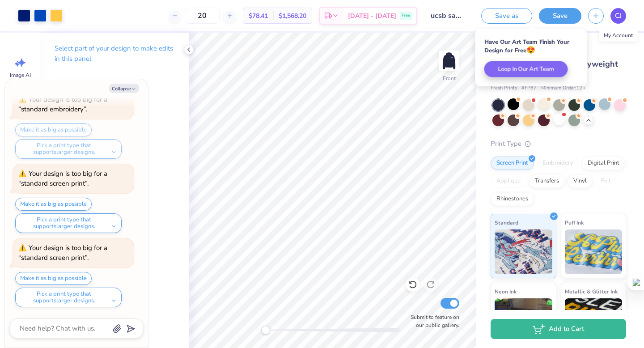
click at [615, 16] on span "CJ" at bounding box center [617, 16] width 7 height 10
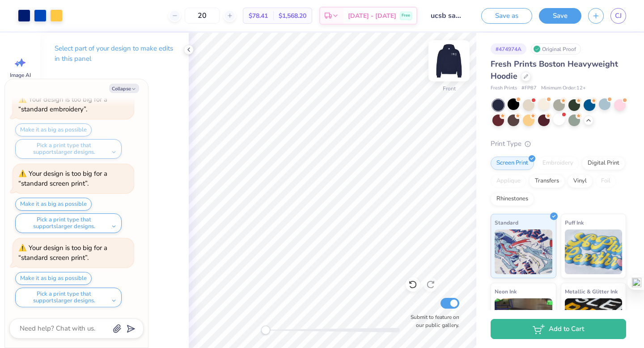
click at [439, 52] on div at bounding box center [448, 60] width 41 height 41
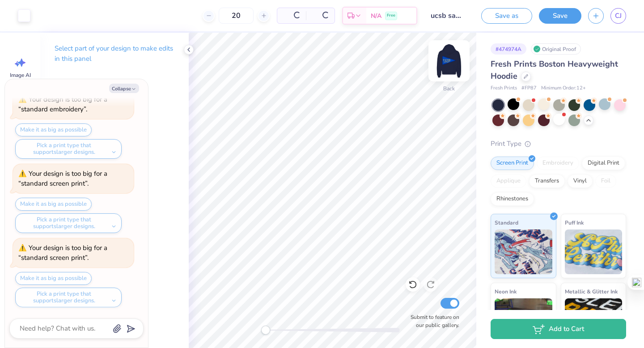
type textarea "x"
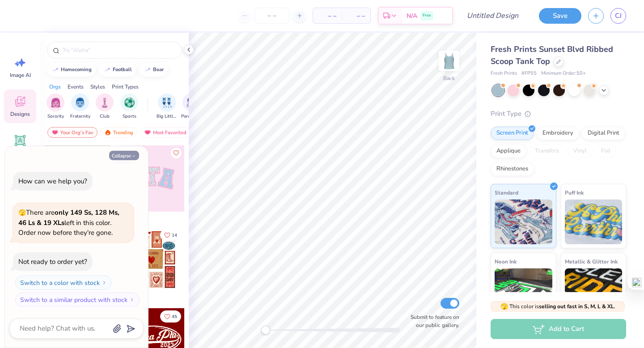
click at [131, 156] on icon "button" at bounding box center [133, 155] width 5 height 5
type textarea "x"
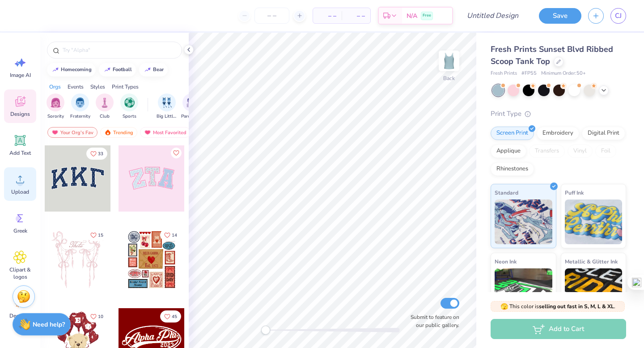
click at [20, 180] on circle at bounding box center [20, 183] width 6 height 6
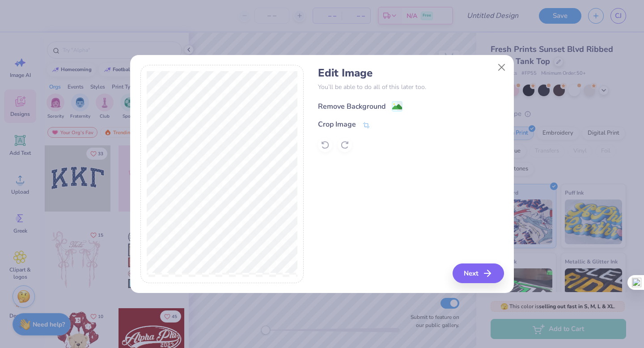
click at [353, 105] on div "Remove Background" at bounding box center [351, 106] width 67 height 11
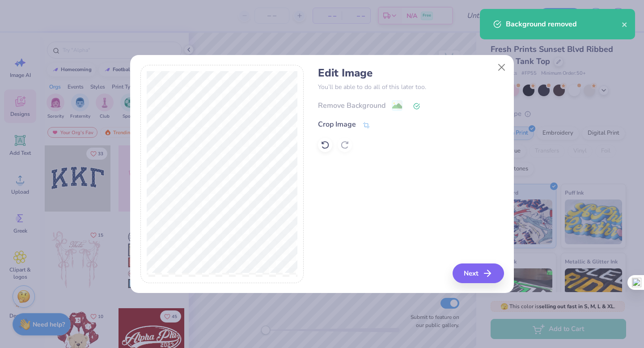
click at [344, 105] on div "Remove Background" at bounding box center [410, 105] width 185 height 11
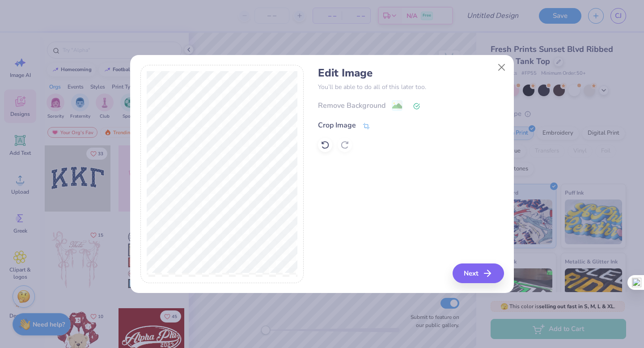
click at [344, 122] on div "Crop Image" at bounding box center [337, 125] width 38 height 11
click at [380, 124] on icon at bounding box center [381, 124] width 5 height 5
click at [399, 105] on image at bounding box center [397, 107] width 10 height 10
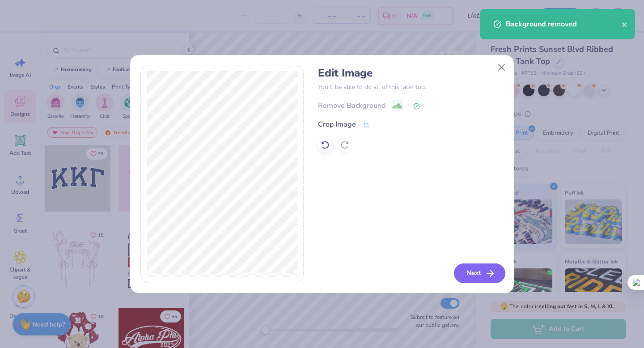
click at [472, 273] on button "Next" at bounding box center [479, 273] width 51 height 20
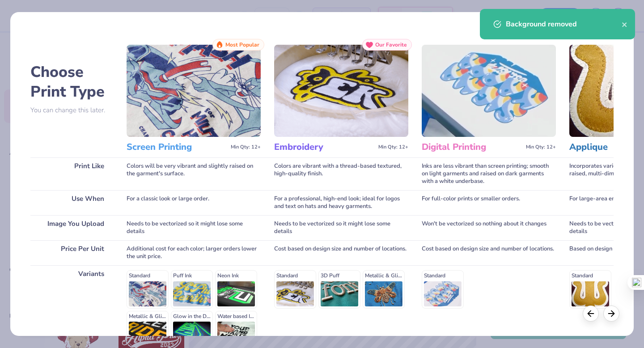
scroll to position [98, 0]
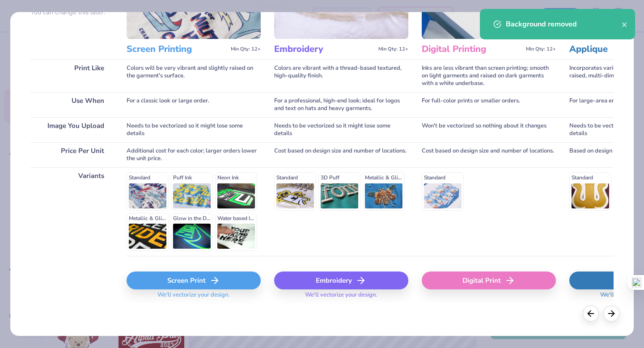
click at [215, 281] on icon at bounding box center [214, 280] width 11 height 11
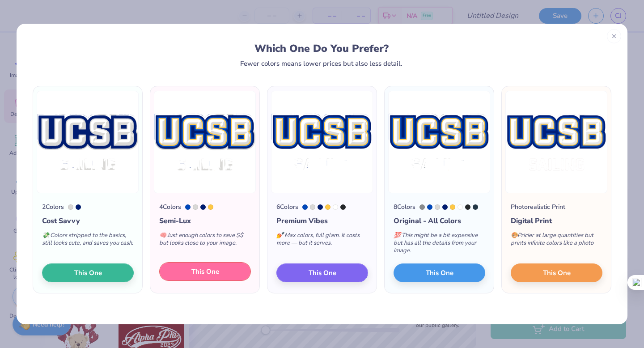
click at [189, 271] on button "This One" at bounding box center [205, 271] width 92 height 19
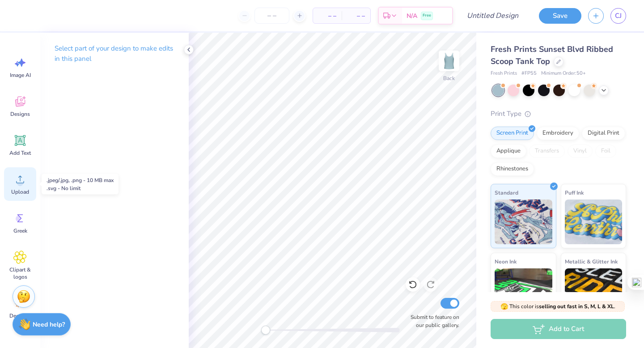
click at [23, 177] on icon at bounding box center [19, 179] width 13 height 13
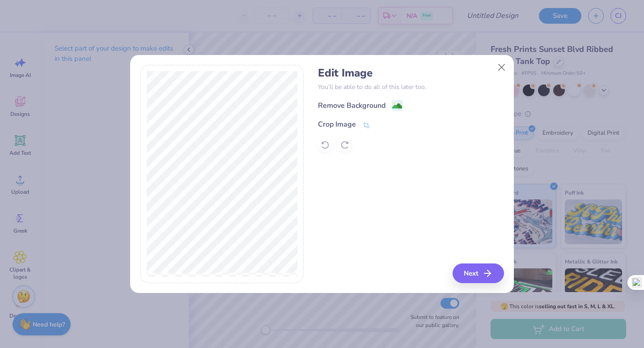
click at [391, 104] on div "Remove Background" at bounding box center [360, 105] width 84 height 11
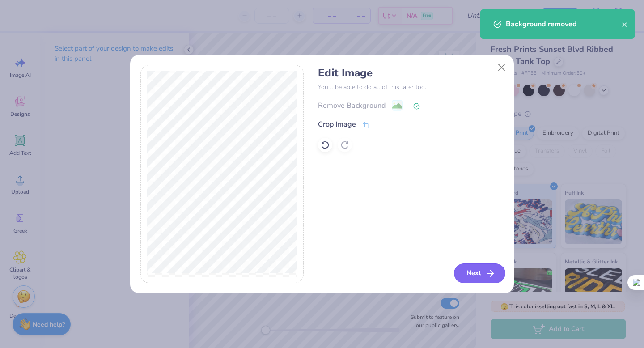
click at [471, 273] on button "Next" at bounding box center [479, 273] width 51 height 20
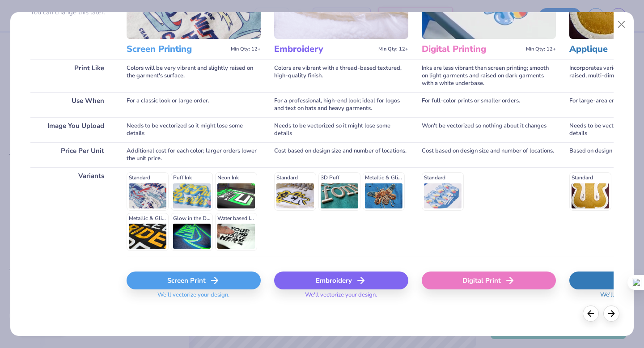
click at [331, 279] on div "Embroidery" at bounding box center [341, 280] width 134 height 18
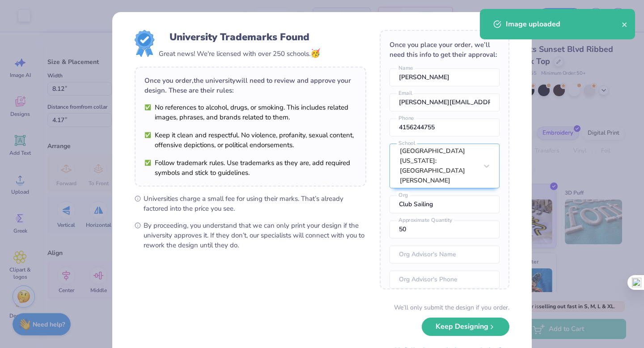
click at [330, 174] on body "Art colors – – Per Item – – Total Est. Delivery N/A Free Design Title Save CJ I…" at bounding box center [322, 174] width 644 height 348
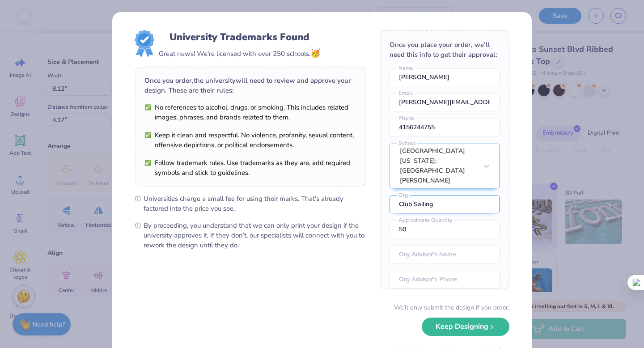
scroll to position [39, 0]
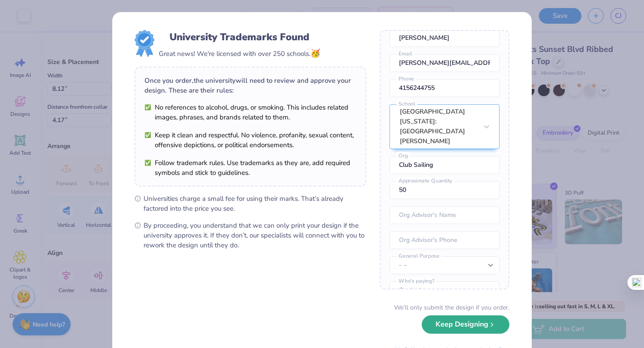
click at [455, 322] on button "Keep Designing" at bounding box center [465, 324] width 88 height 18
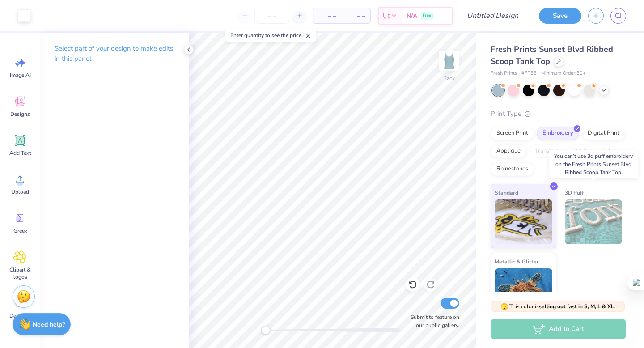
click at [593, 224] on img at bounding box center [593, 221] width 58 height 45
click at [586, 201] on img at bounding box center [593, 221] width 58 height 45
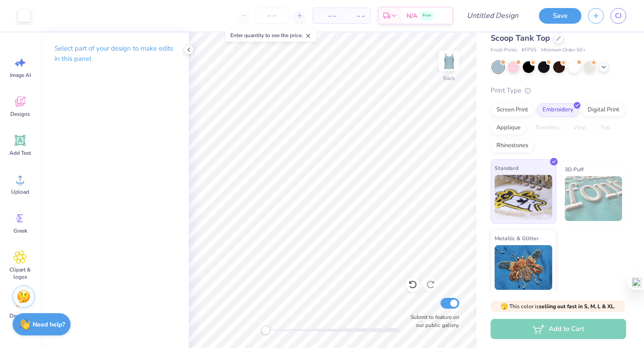
scroll to position [0, 0]
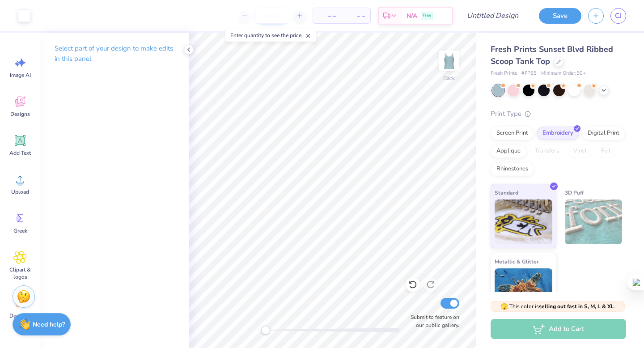
click at [272, 13] on input "number" at bounding box center [271, 16] width 35 height 16
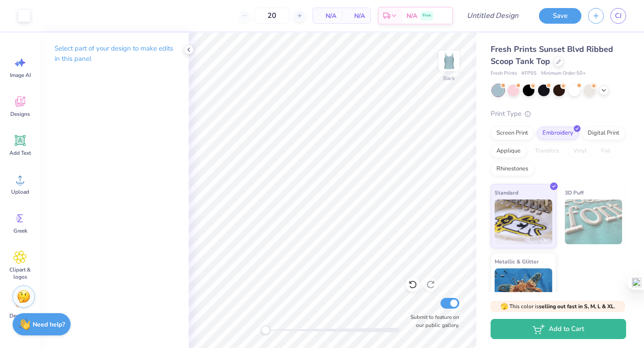
type input "50"
click at [318, 59] on body "Art colors 50 N/A Per Item N/A Total Est. Delivery N/A Free Design Title Save C…" at bounding box center [322, 174] width 644 height 348
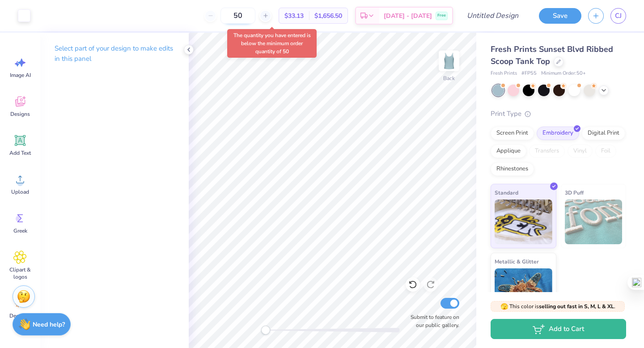
click at [255, 16] on input "50" at bounding box center [237, 16] width 35 height 16
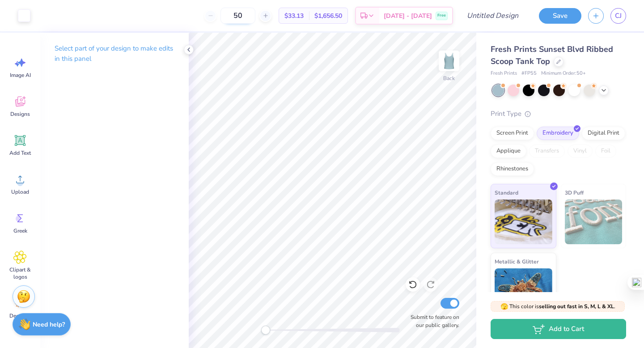
click at [255, 15] on input "50" at bounding box center [237, 16] width 35 height 16
click at [449, 61] on img at bounding box center [449, 61] width 36 height 36
click at [449, 61] on img at bounding box center [449, 61] width 18 height 18
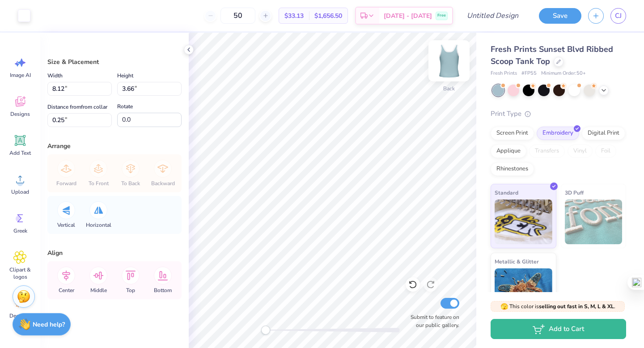
type input "5.62"
type input "2.54"
type input "1.38"
type input "6.62"
type input "2.99"
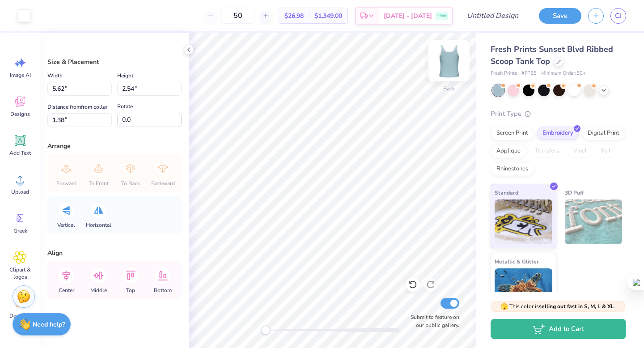
type input "0.59"
type input "5.17"
type input "2.33"
type input "0.85"
type input "7.07"
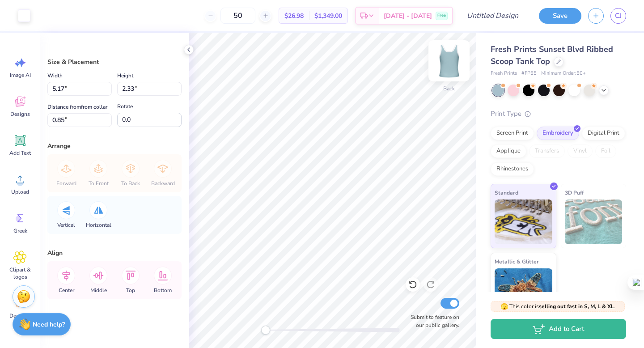
type input "3.19"
type input "6.41"
type input "2.89"
type input "6.50"
type input "2.93"
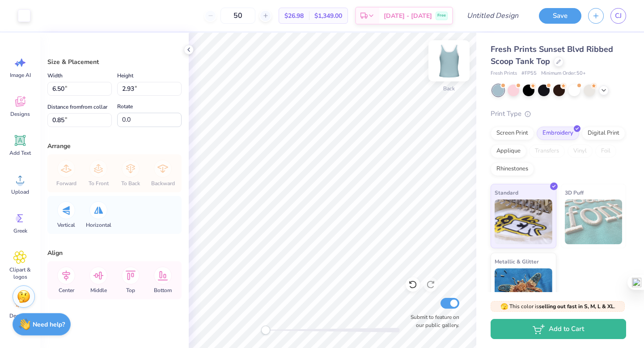
type input "6.60"
type input "2.98"
type input "6.70"
type input "3.02"
type input "6.87"
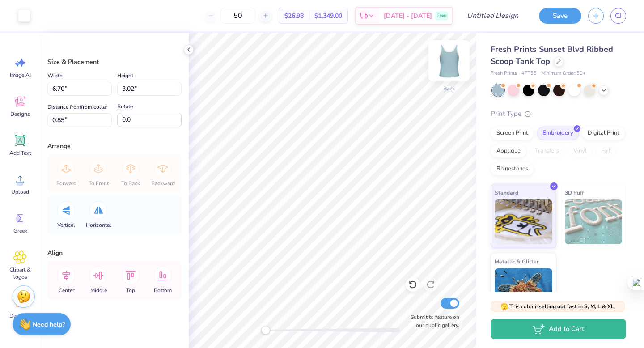
type input "3.10"
type input "7.01"
type input "3.16"
type input "6.98"
type input "3.15"
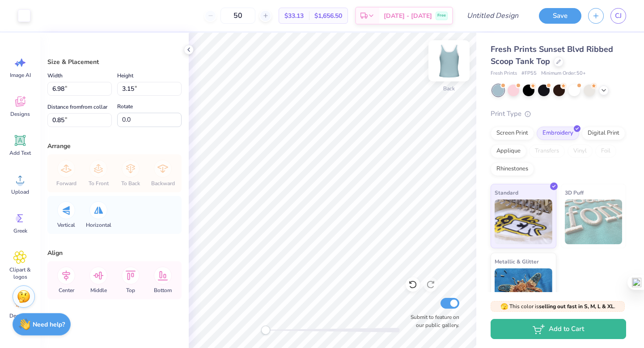
type input "6.83"
type input "3.08"
type input "6.69"
type input "3.02"
type input "6.75"
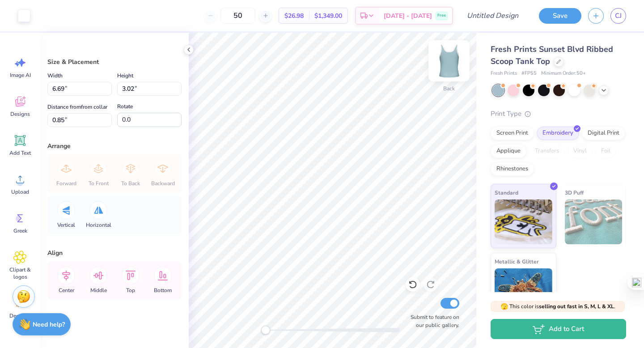
type input "3.05"
type input "6.82"
type input "3.08"
type input "6.90"
type input "3.12"
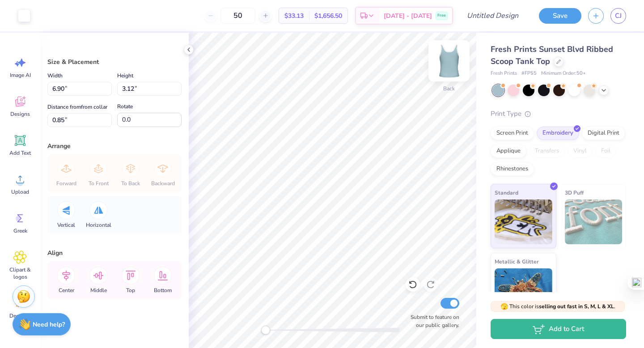
type input "6.86"
type input "3.09"
type input "6.87"
type input "3.10"
click at [65, 91] on input "6.88" at bounding box center [79, 89] width 64 height 14
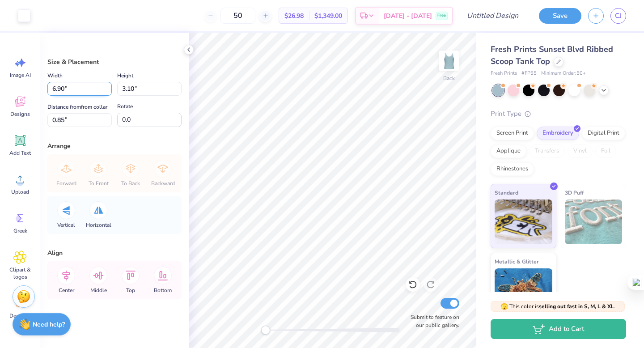
type input "6.90"
type input "3.11"
type input "0.84"
type input "6.89"
type input "0.85"
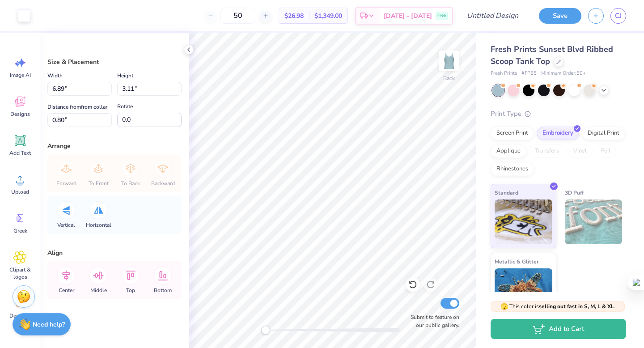
click at [227, 18] on div "50" at bounding box center [237, 16] width 67 height 16
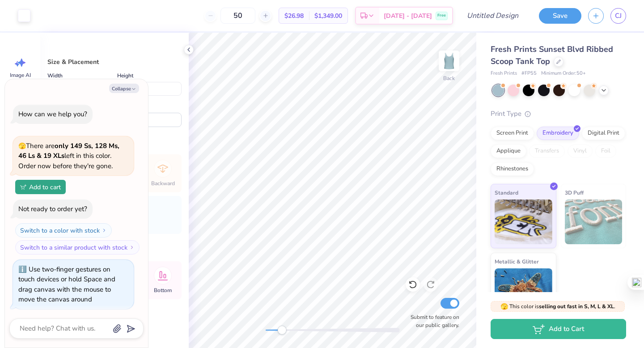
scroll to position [2, 0]
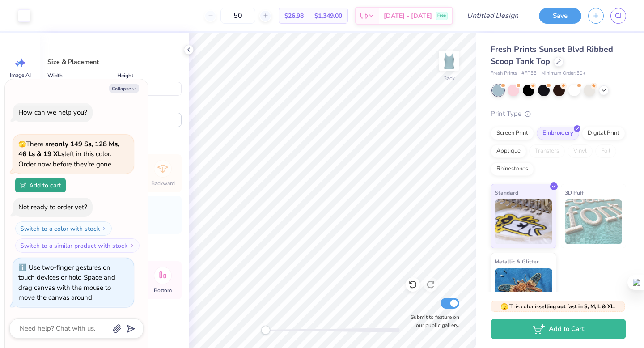
click at [255, 324] on div "Back Submit to feature on our public gallery." at bounding box center [332, 190] width 287 height 315
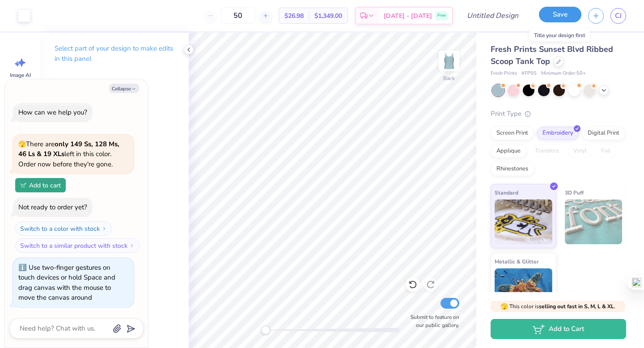
click at [563, 15] on button "Save" at bounding box center [560, 15] width 42 height 16
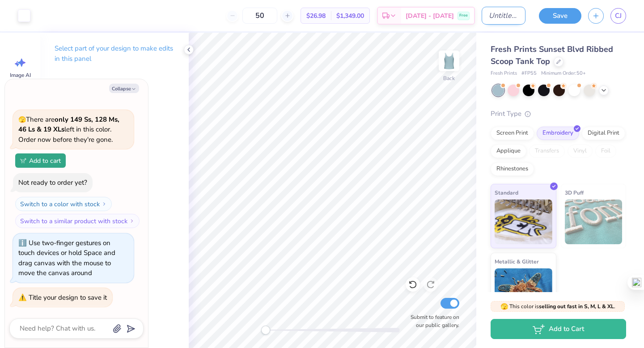
type textarea "x"
click at [489, 22] on input "Design Title" at bounding box center [503, 16] width 44 height 18
type input "w"
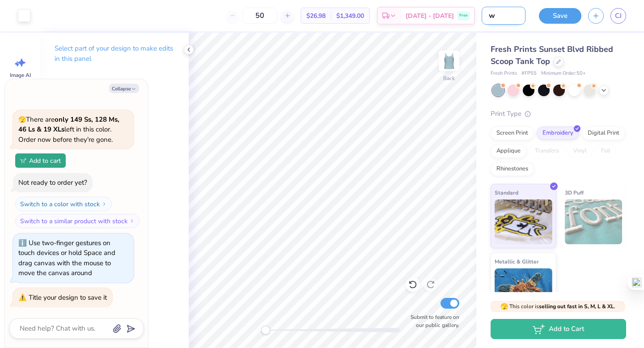
type textarea "x"
type input "wa"
type textarea "x"
type input "w"
type textarea "x"
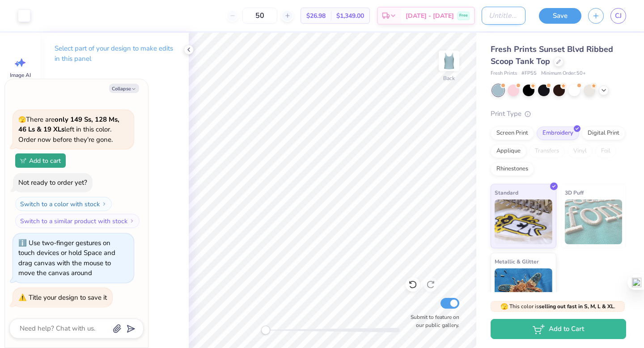
type textarea "x"
type input "s"
type textarea "x"
type input "sa"
type textarea "x"
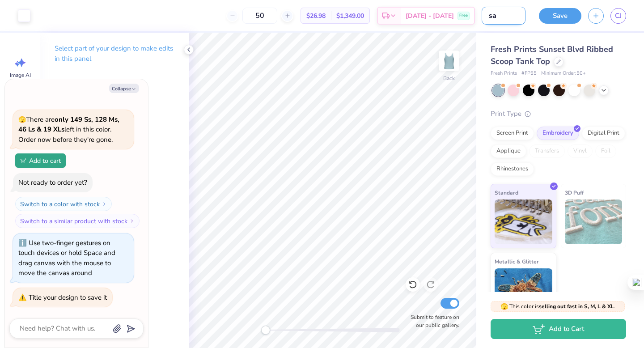
type input "sai"
type textarea "x"
type input "sail"
type textarea "x"
type input "saili"
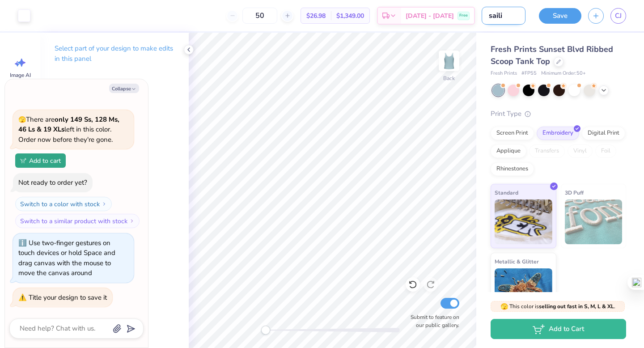
type textarea "x"
type input "sailin"
type textarea "x"
type input "sailing"
type textarea "x"
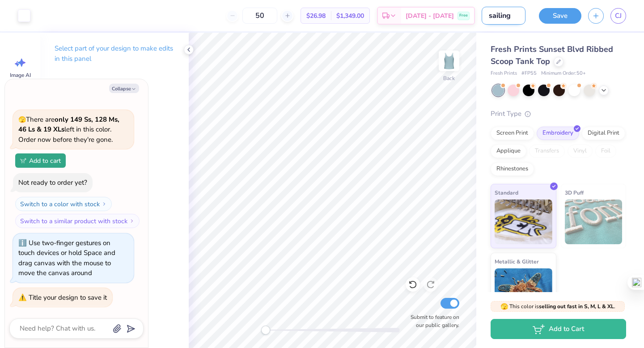
type input "sailing"
type textarea "x"
type input "sailing t"
type textarea "x"
type input "sailing te"
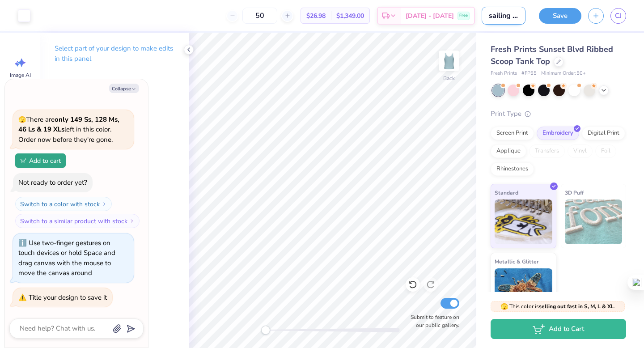
type textarea "x"
type input "sailing team"
type textarea "x"
type input "sailing team"
type textarea "x"
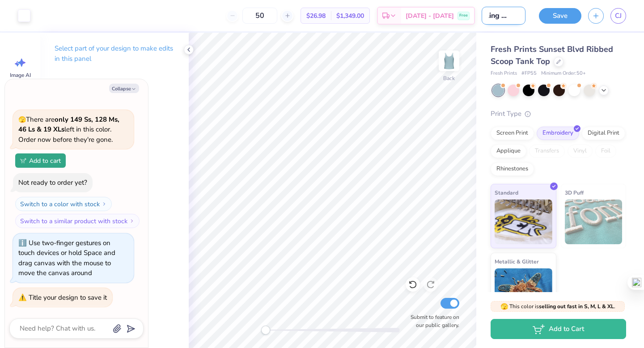
type input "sailing team t"
type textarea "x"
type input "sailing team ta"
type textarea "x"
type input "sailing team tan"
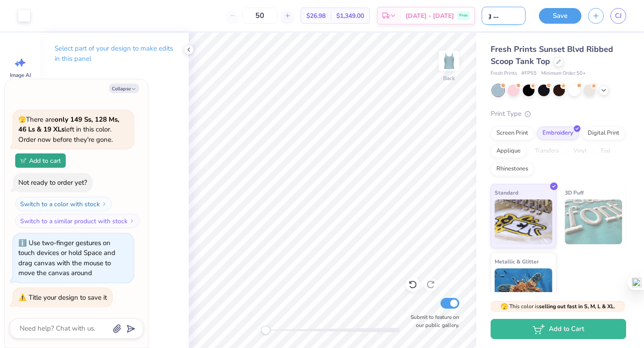
type textarea "x"
type input "sailing team tang"
type textarea "x"
type input "sailing team tan"
type textarea "x"
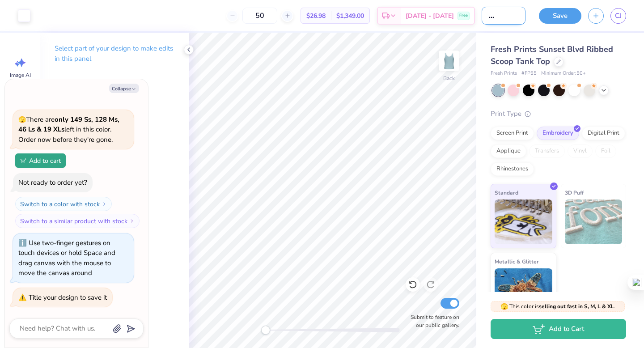
type input "sailing team tank"
type textarea "x"
type input "sailing team tank"
click at [572, 13] on button "Save" at bounding box center [560, 15] width 42 height 16
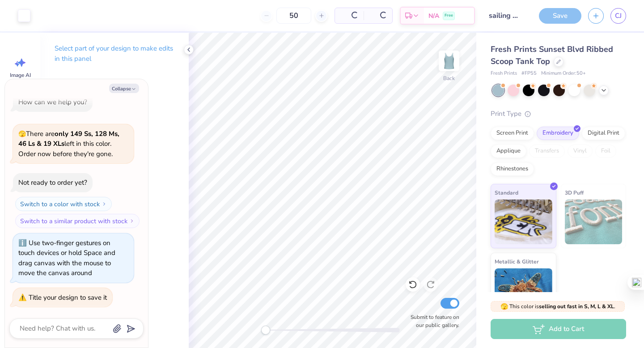
scroll to position [12, 0]
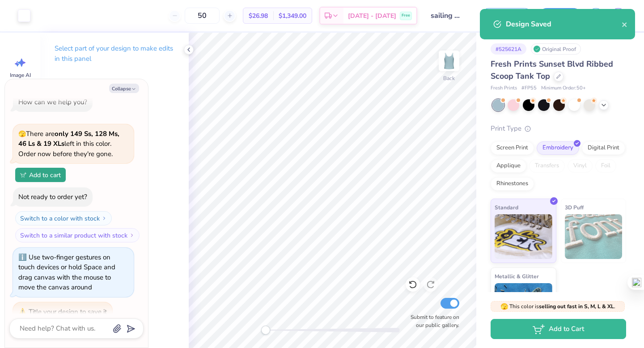
scroll to position [26, 0]
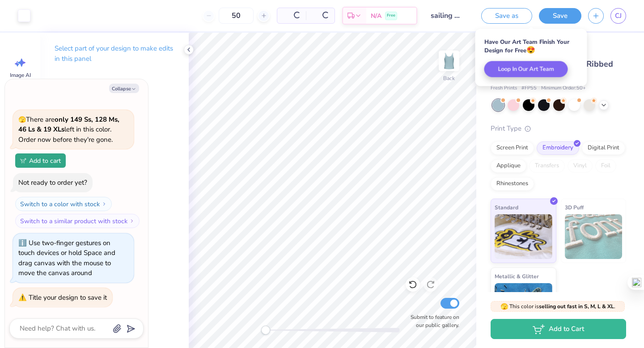
type textarea "x"
